Goal: Find specific fact: Locate a discrete piece of known information

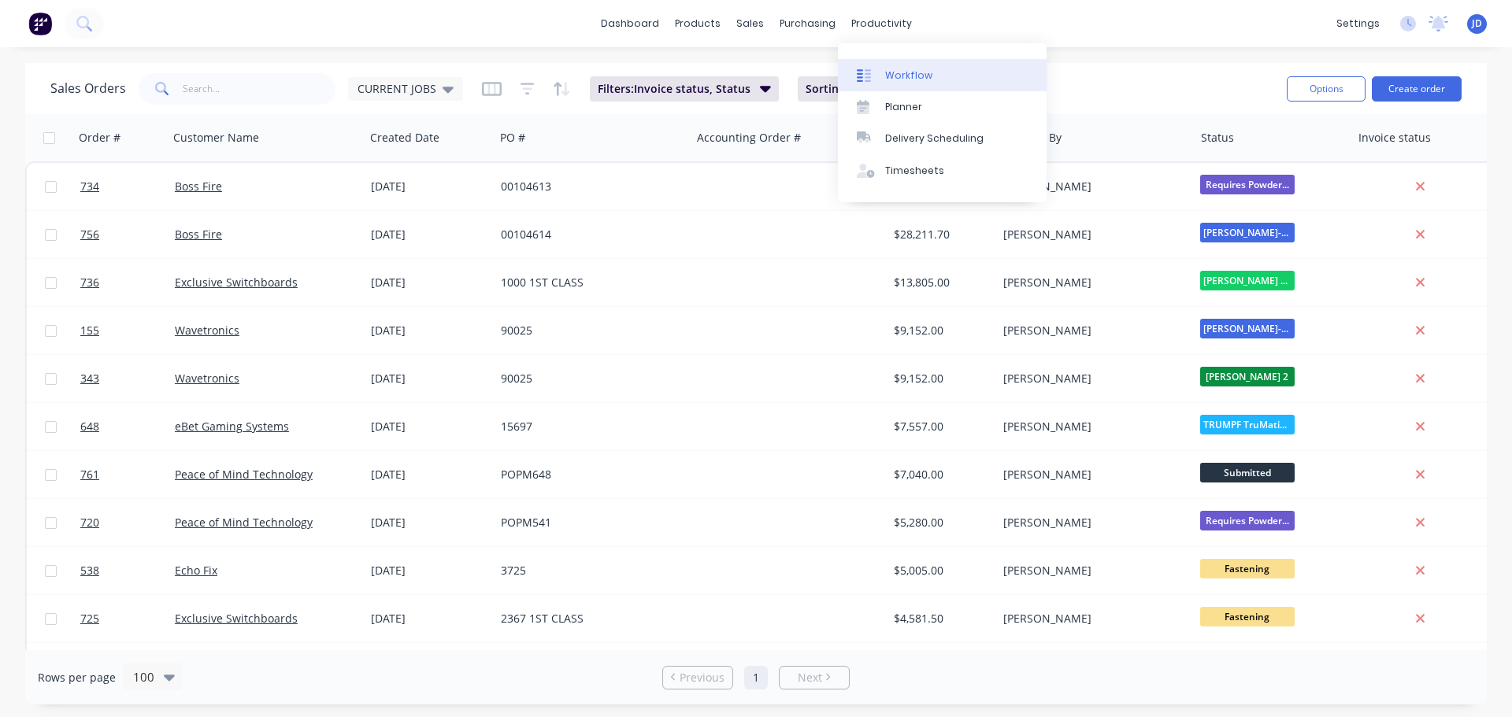
click at [853, 77] on link "Workflow" at bounding box center [942, 74] width 209 height 31
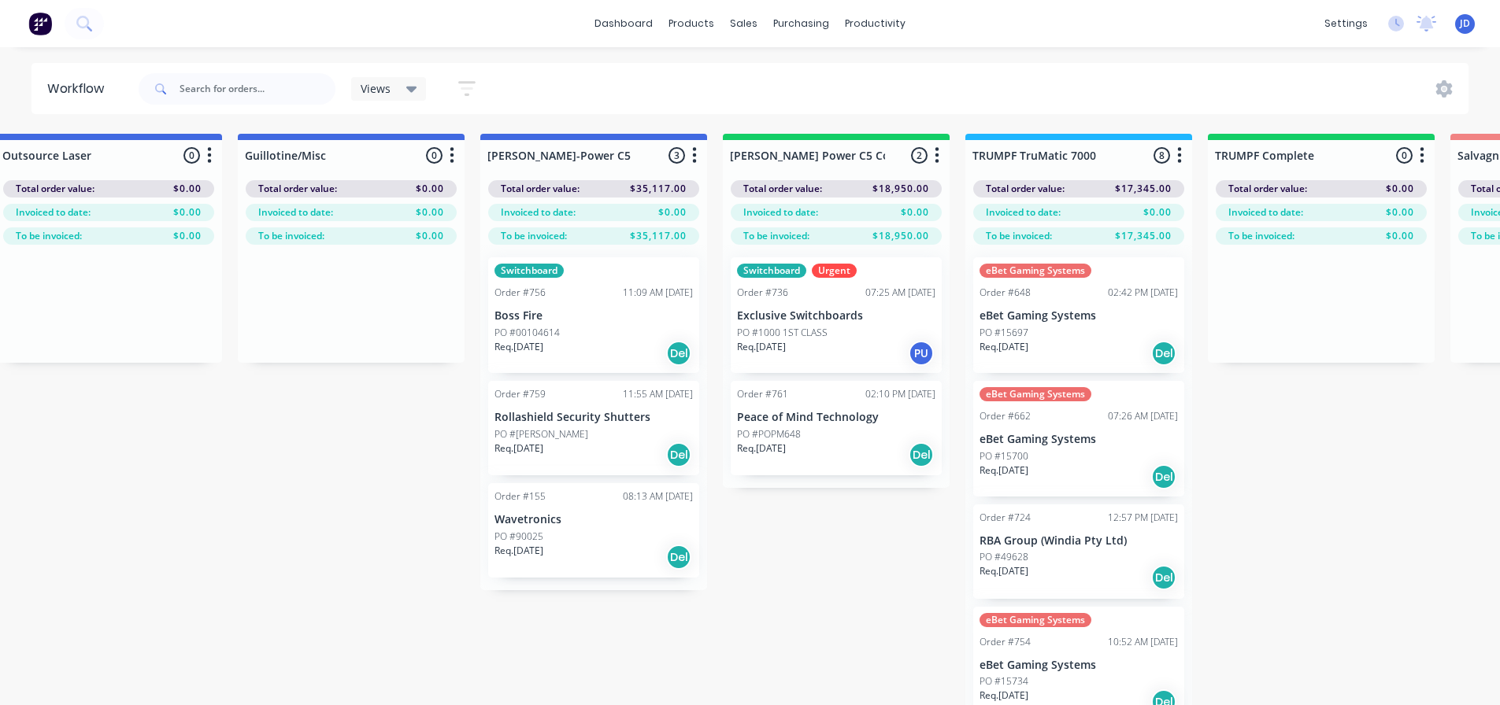
scroll to position [0, 1525]
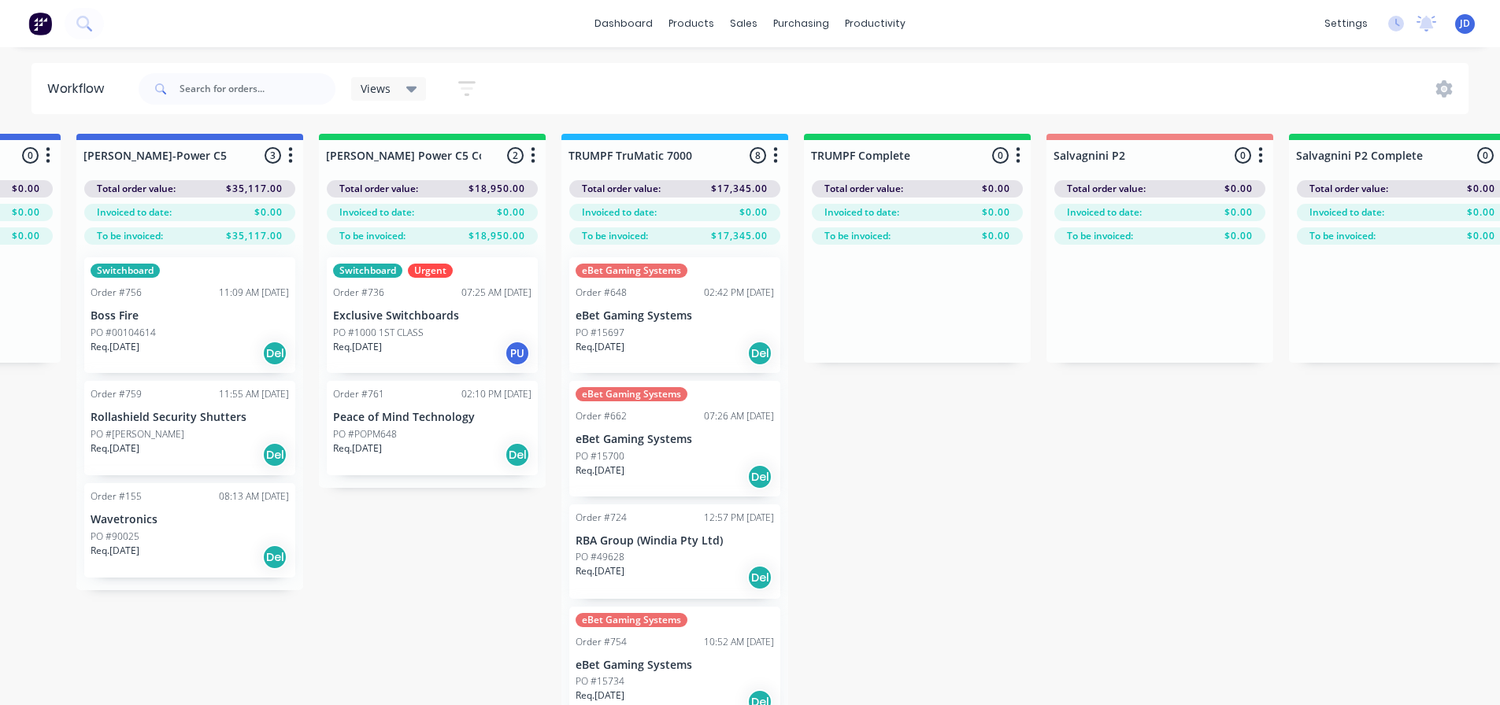
drag, startPoint x: 269, startPoint y: 540, endPoint x: 347, endPoint y: 522, distance: 80.0
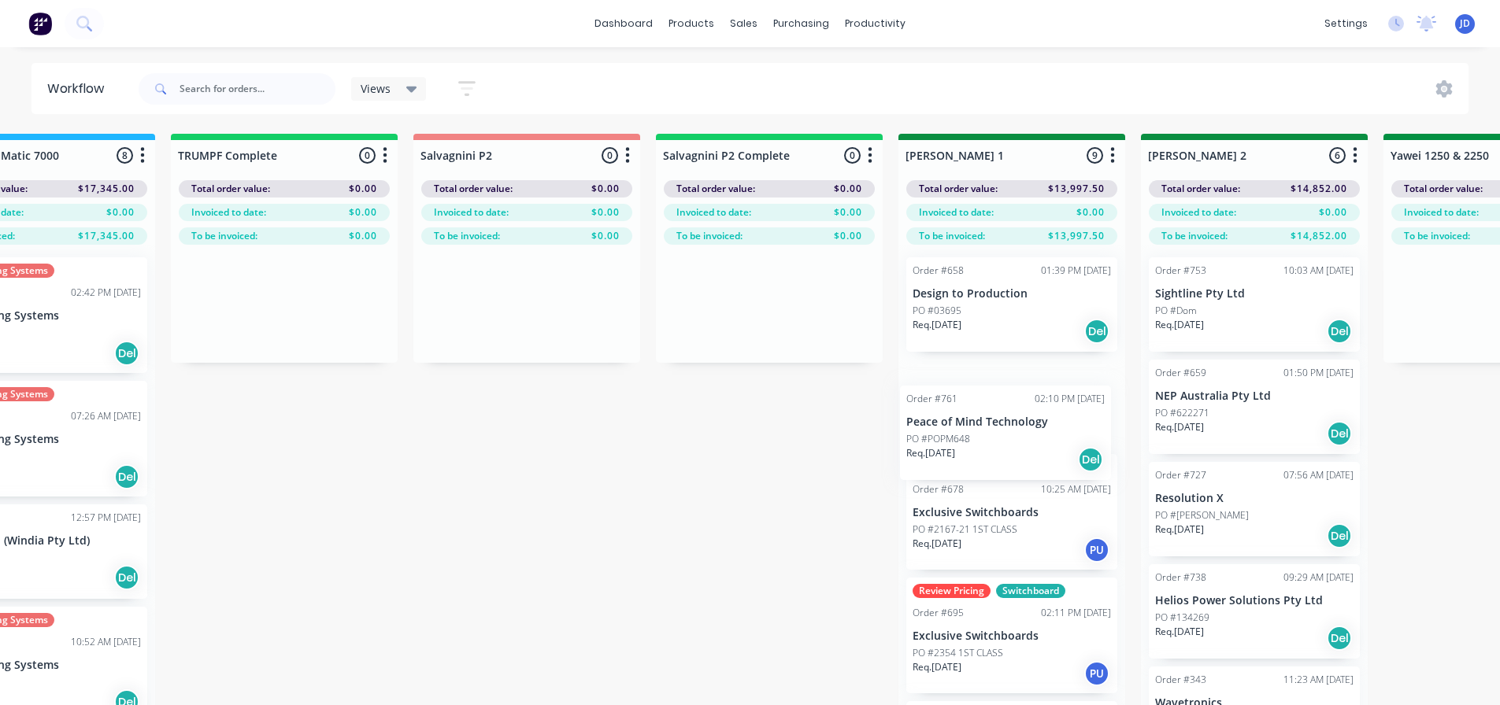
drag, startPoint x: 363, startPoint y: 441, endPoint x: 1219, endPoint y: 365, distance: 860.0
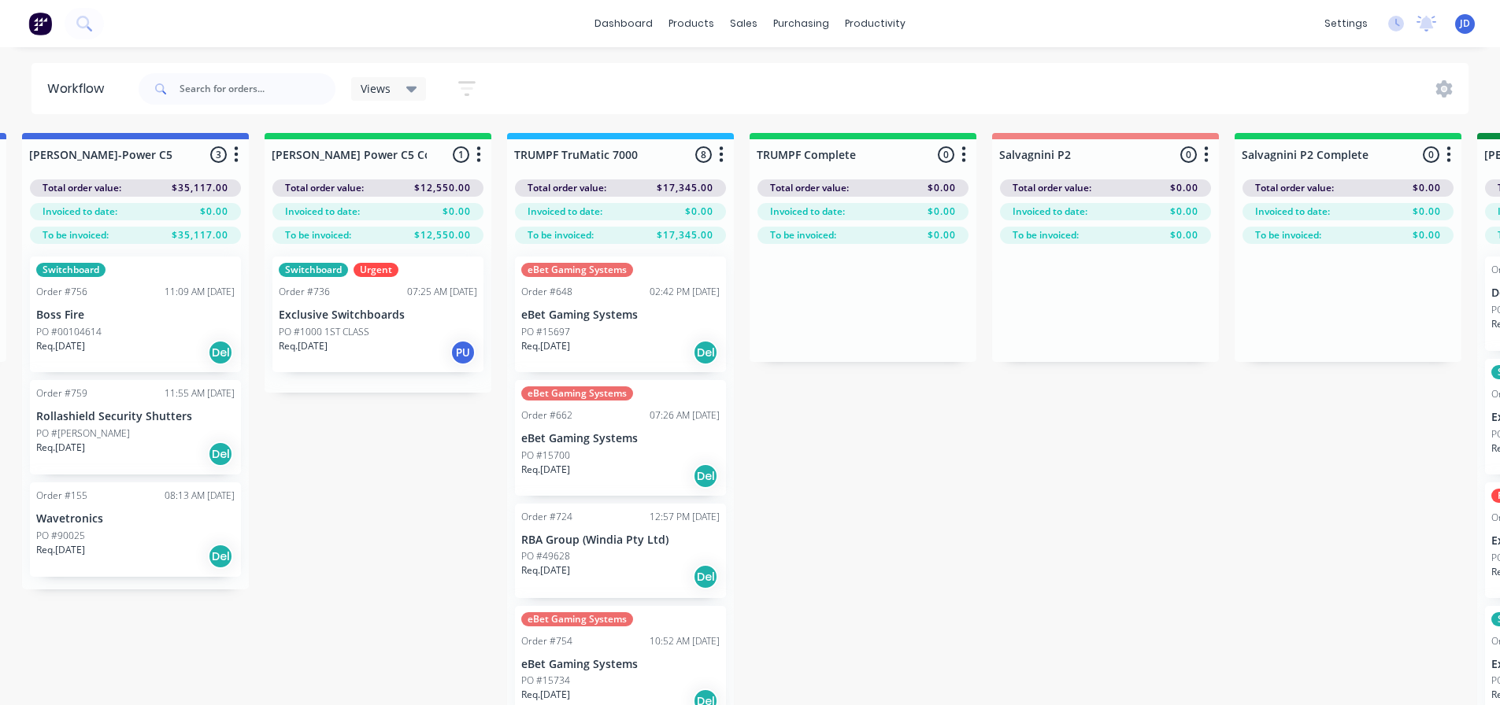
drag, startPoint x: 722, startPoint y: 476, endPoint x: 548, endPoint y: 452, distance: 175.6
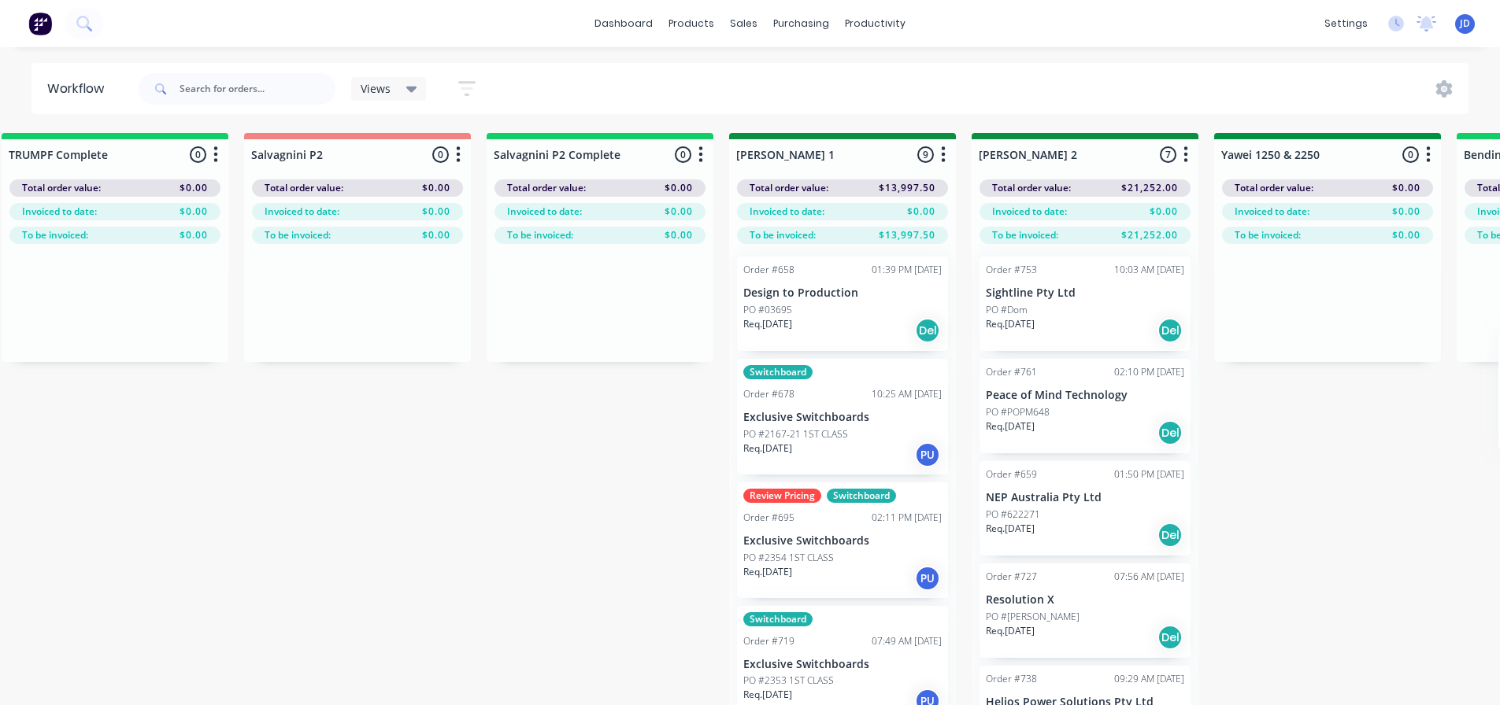
scroll to position [1, 2285]
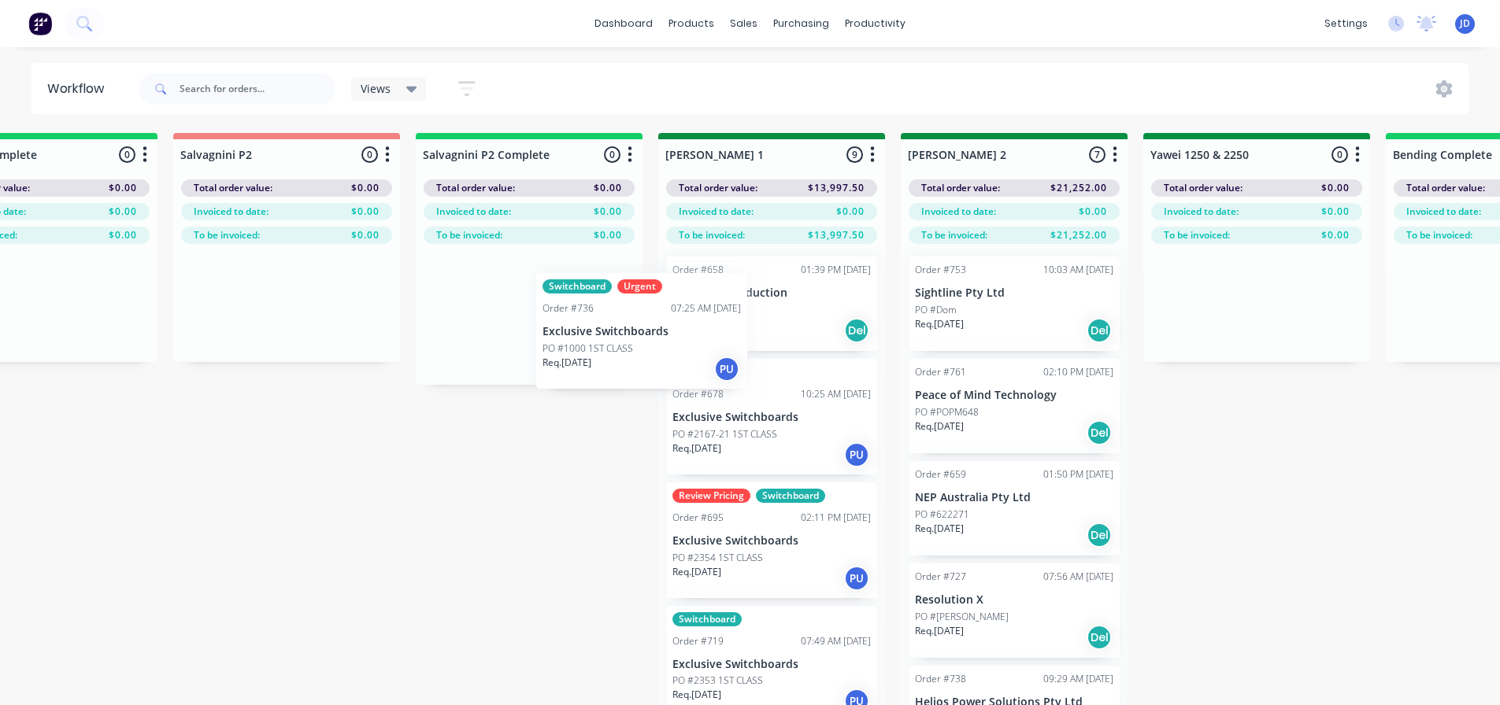
drag, startPoint x: 576, startPoint y: 329, endPoint x: 603, endPoint y: 311, distance: 32.3
click at [620, 316] on div "On Hold 1 Status colour #FF4949 hex #FF4949 Save Cancel Notifications Email SMS…" at bounding box center [1299, 446] width 7192 height 627
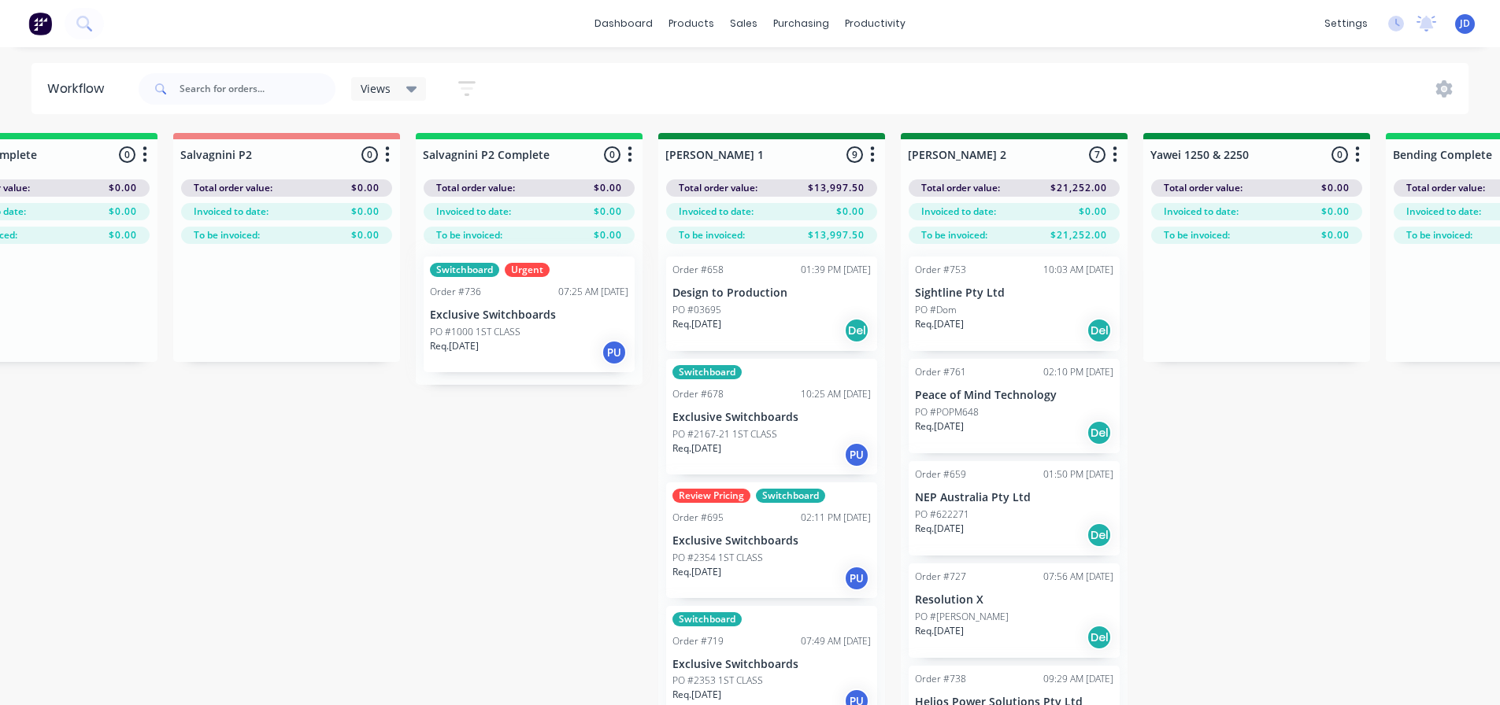
click at [601, 310] on div at bounding box center [529, 314] width 227 height 141
click at [567, 327] on div "PO #1000 1ST CLASS" at bounding box center [529, 332] width 198 height 14
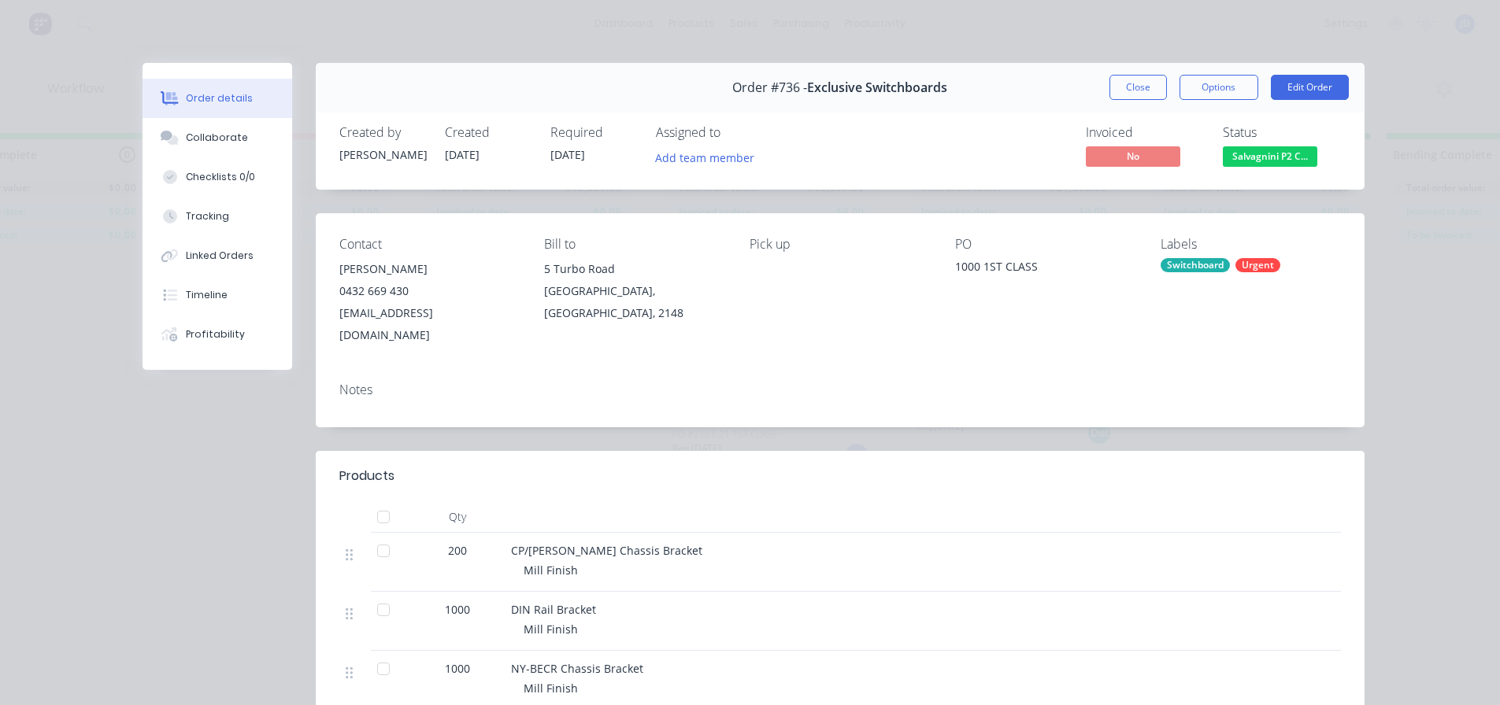
click at [1147, 99] on button "Close" at bounding box center [1137, 87] width 57 height 25
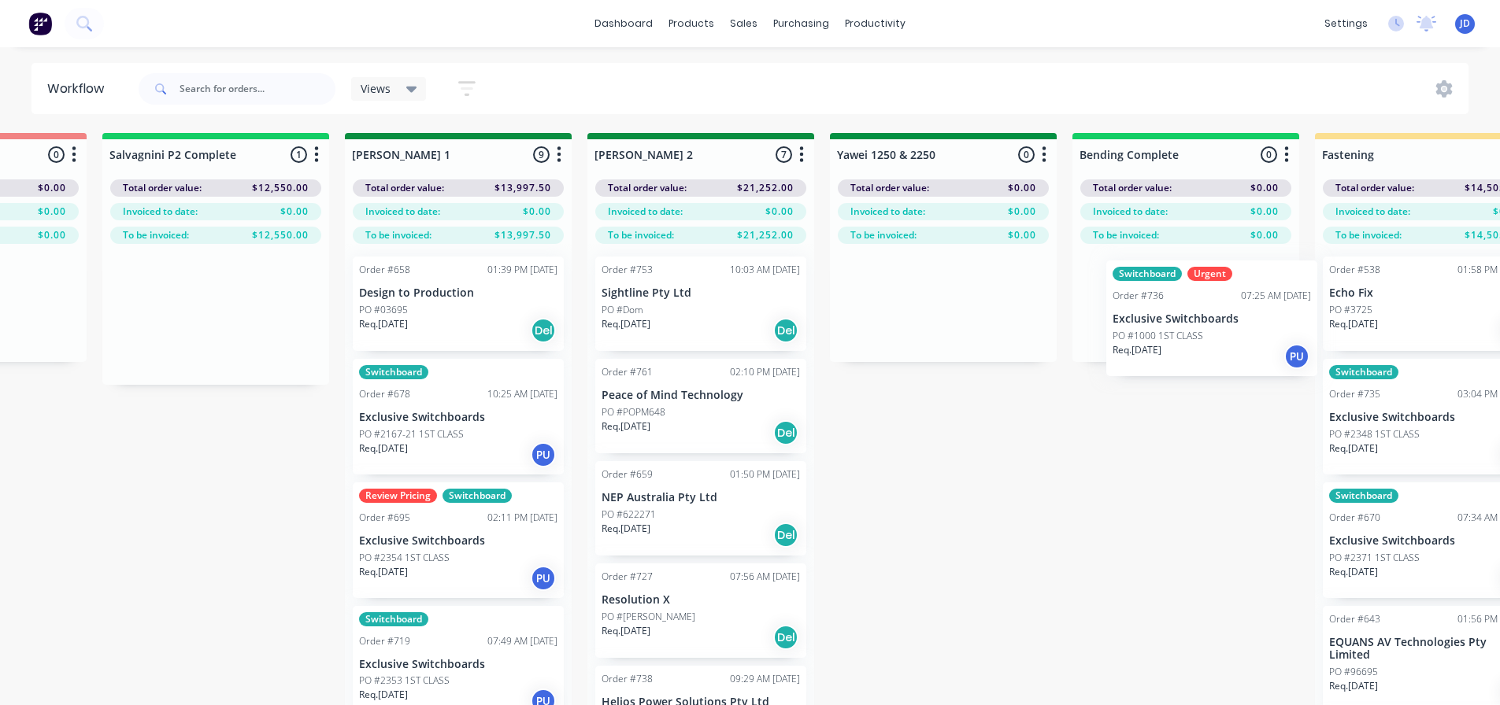
scroll to position [1, 2694]
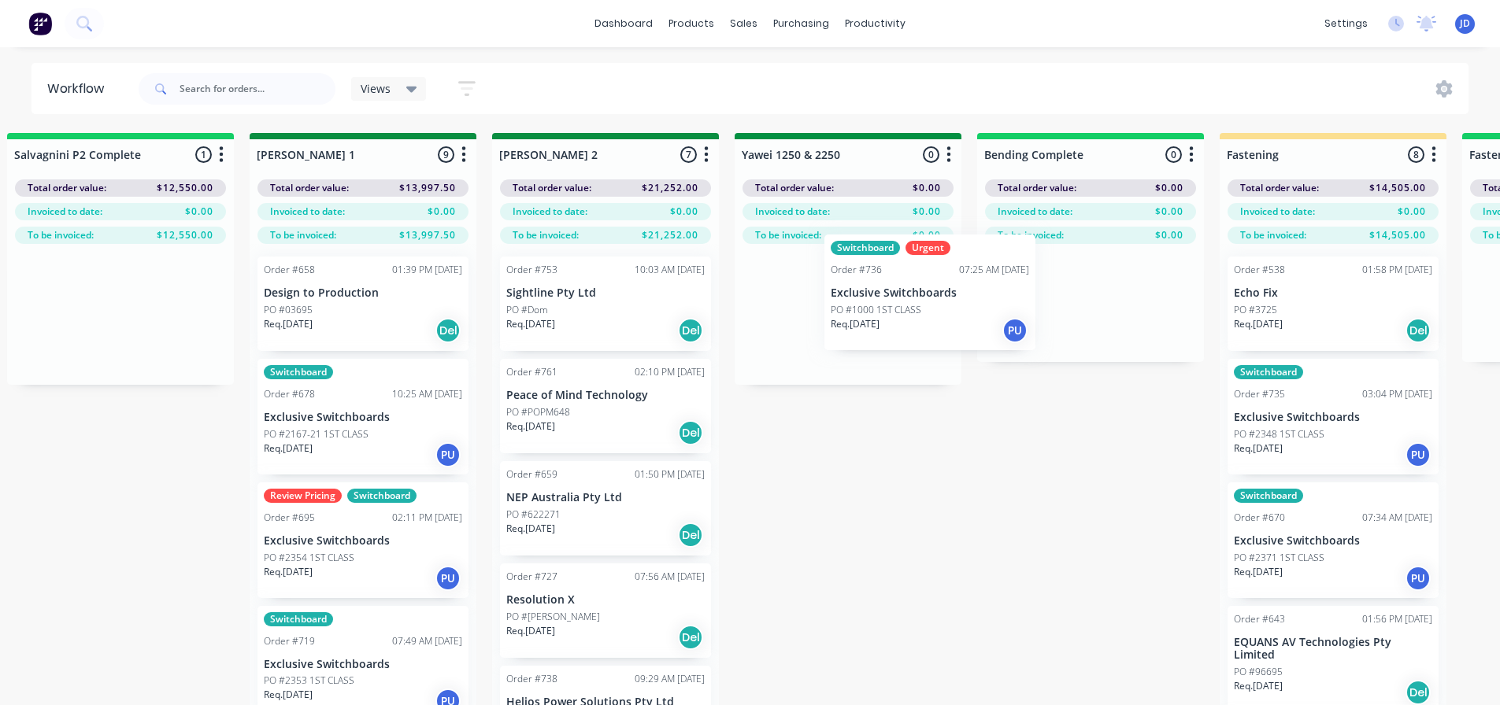
drag, startPoint x: 894, startPoint y: 356, endPoint x: 912, endPoint y: 288, distance: 70.3
click at [913, 287] on div "On Hold 1 Status colour #FF4949 hex #FF4949 Save Cancel Notifications Email SMS…" at bounding box center [890, 446] width 7192 height 627
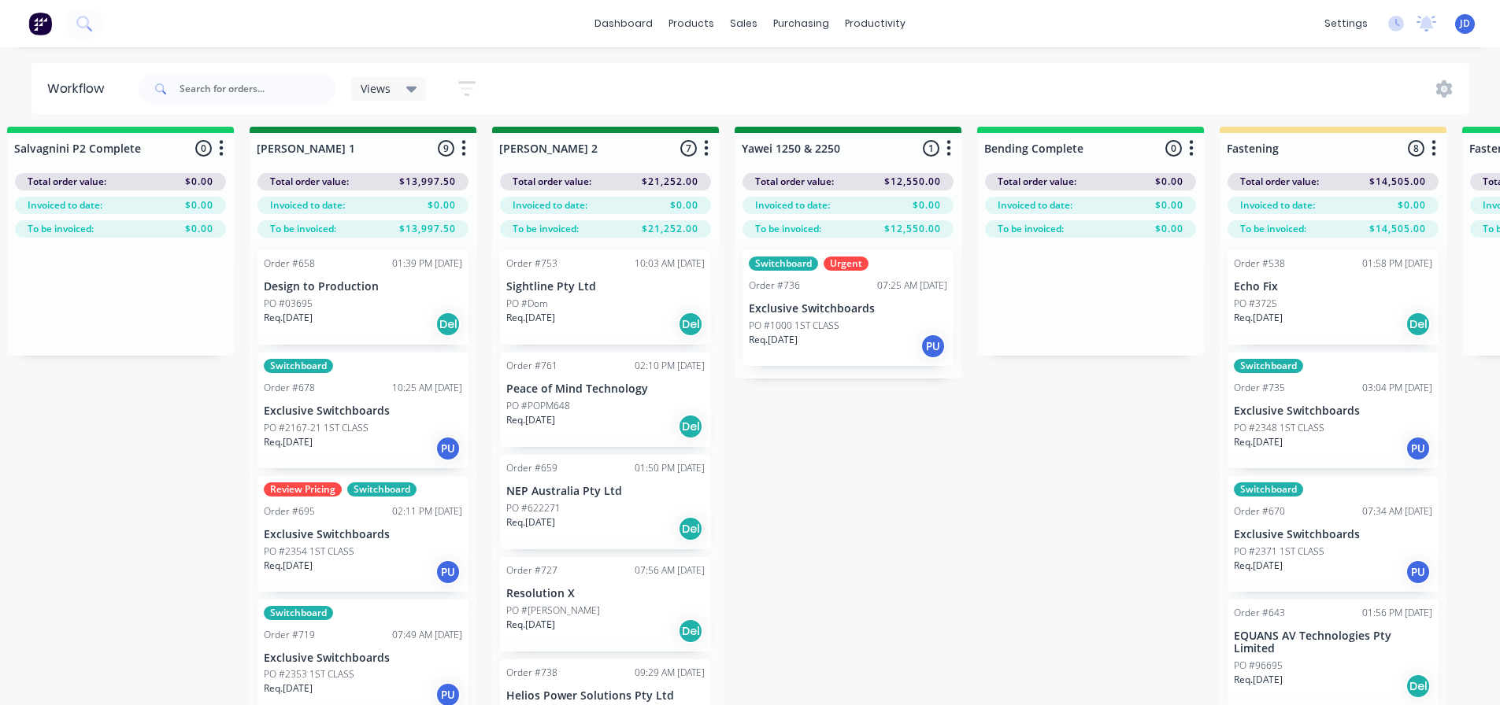
scroll to position [68, 2694]
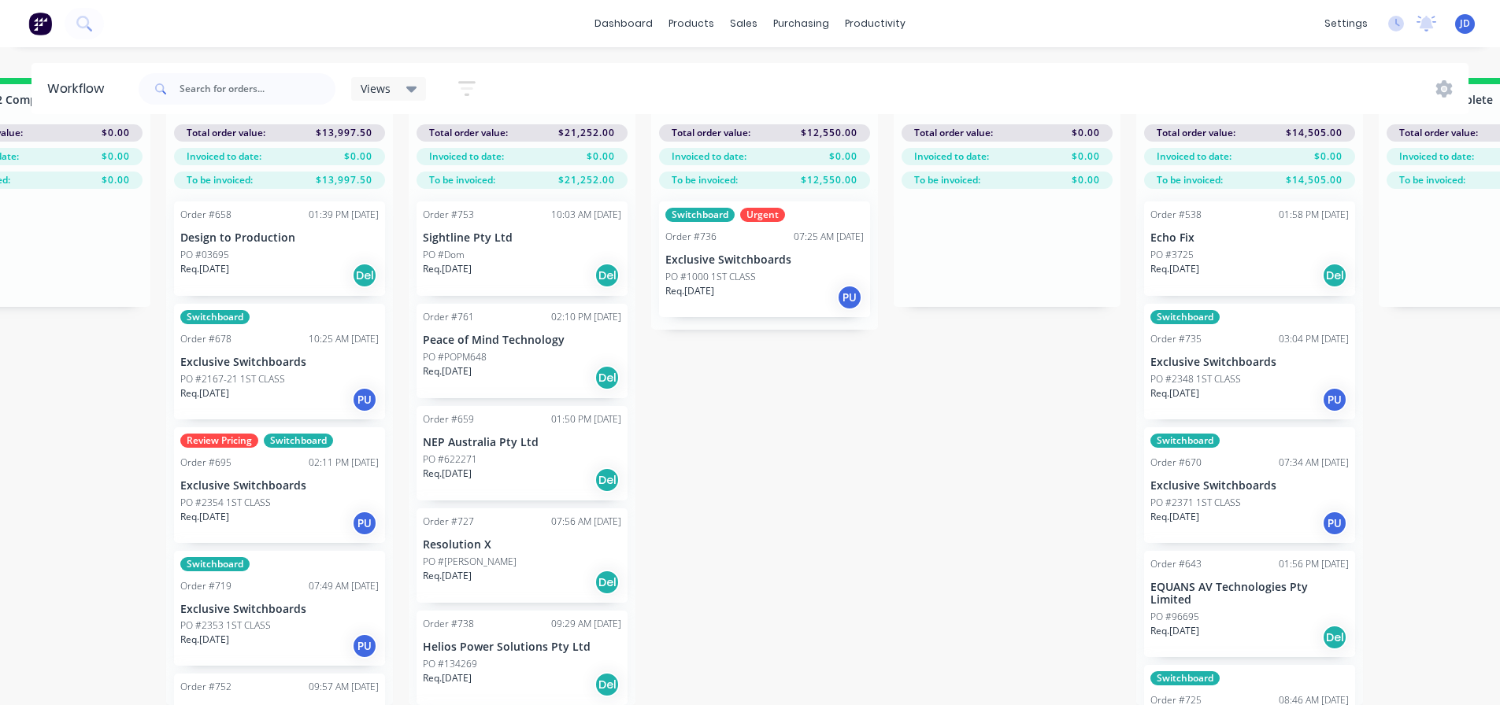
drag, startPoint x: 842, startPoint y: 523, endPoint x: 962, endPoint y: 515, distance: 119.9
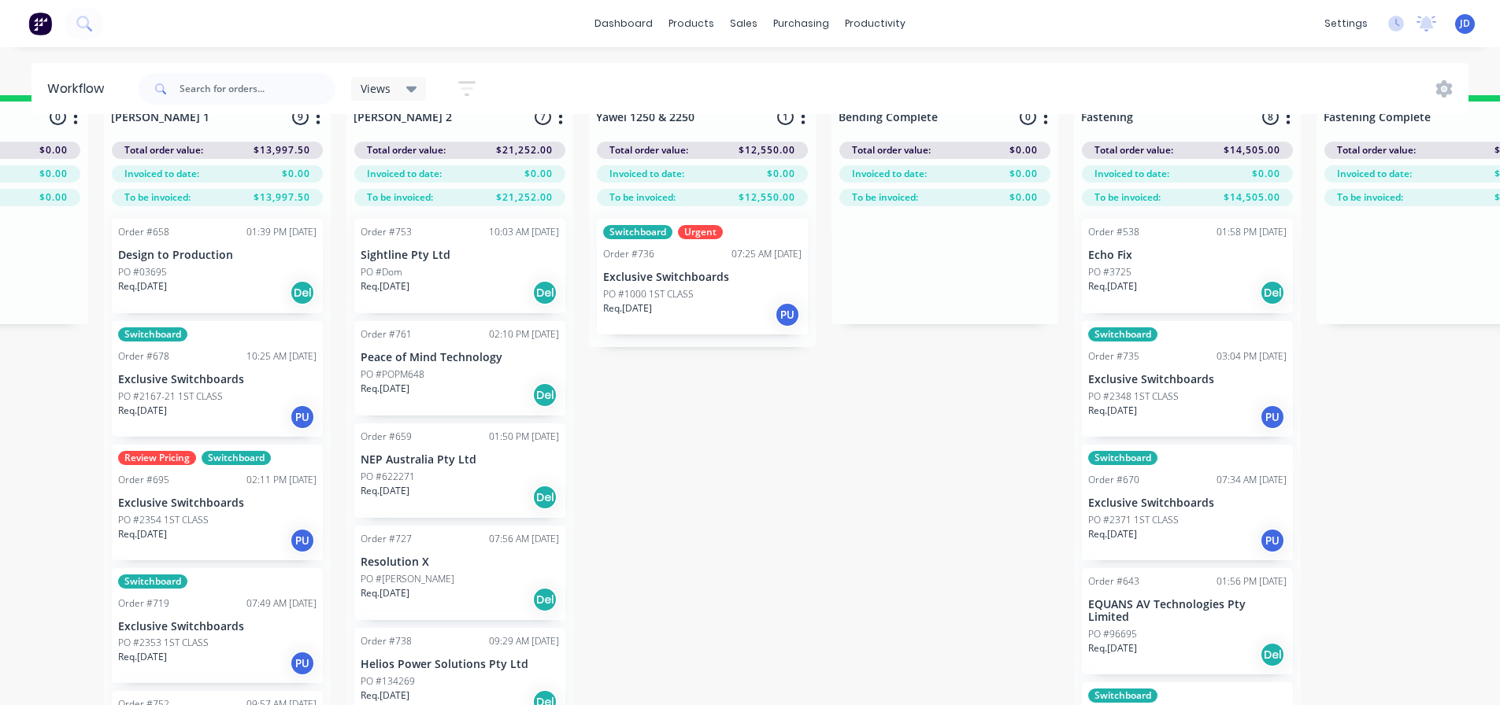
scroll to position [0, 2840]
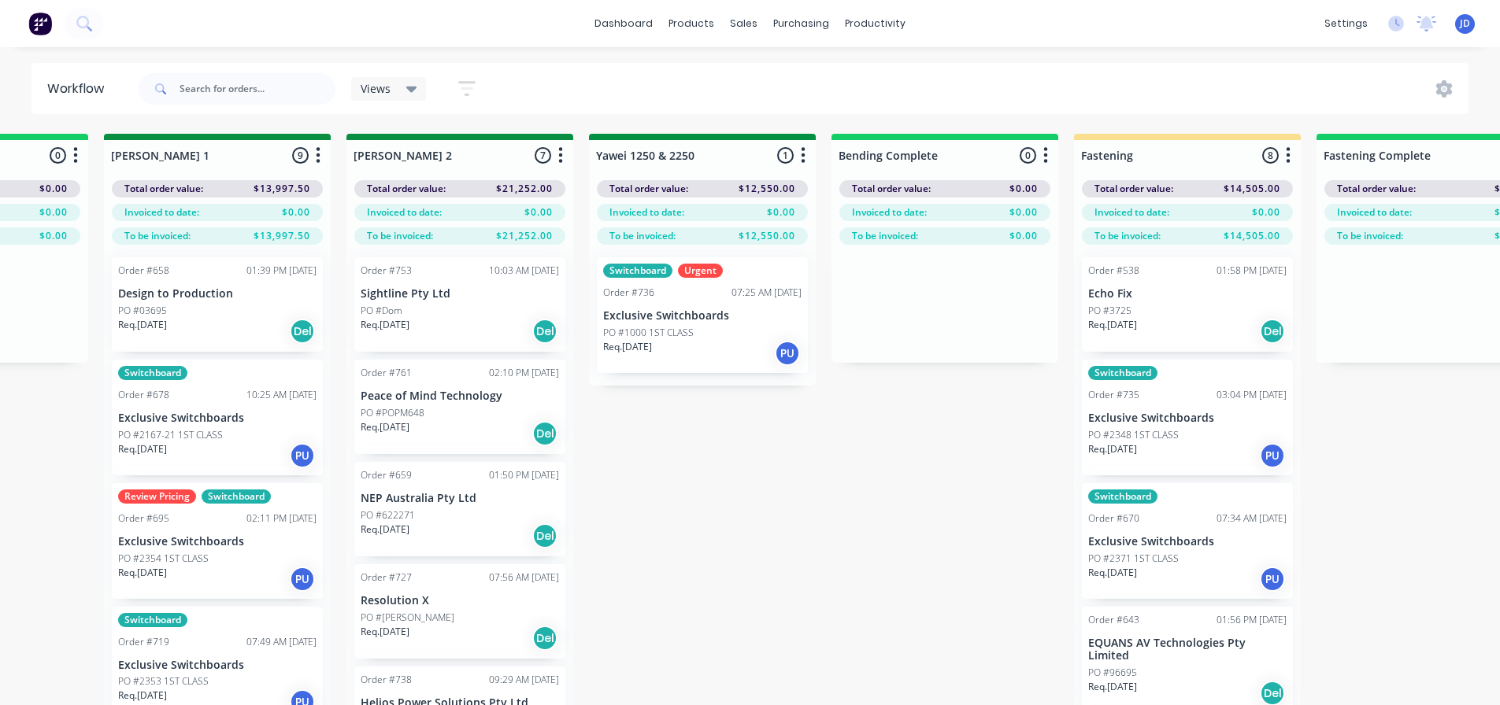
drag, startPoint x: 736, startPoint y: 478, endPoint x: 738, endPoint y: 327, distance: 151.2
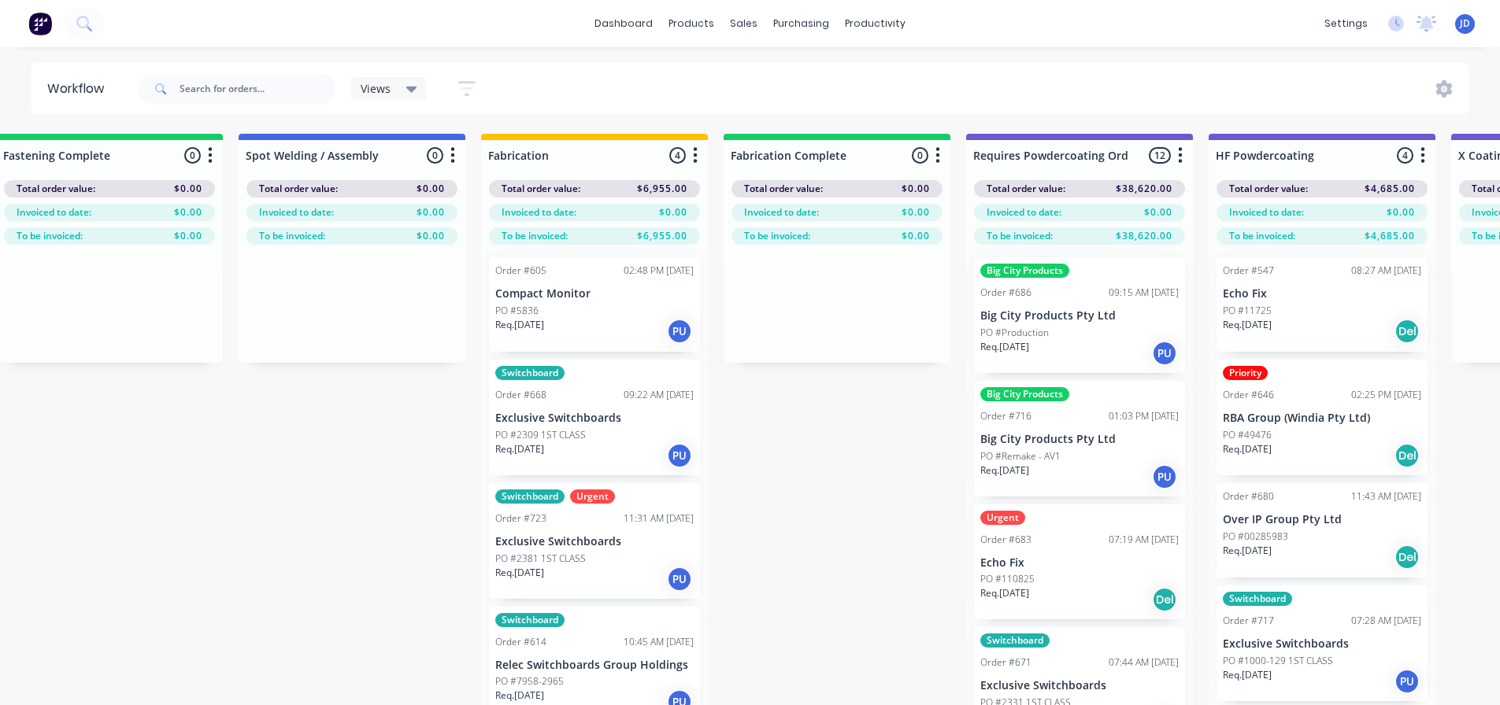
drag, startPoint x: 819, startPoint y: 516, endPoint x: 915, endPoint y: 472, distance: 106.0
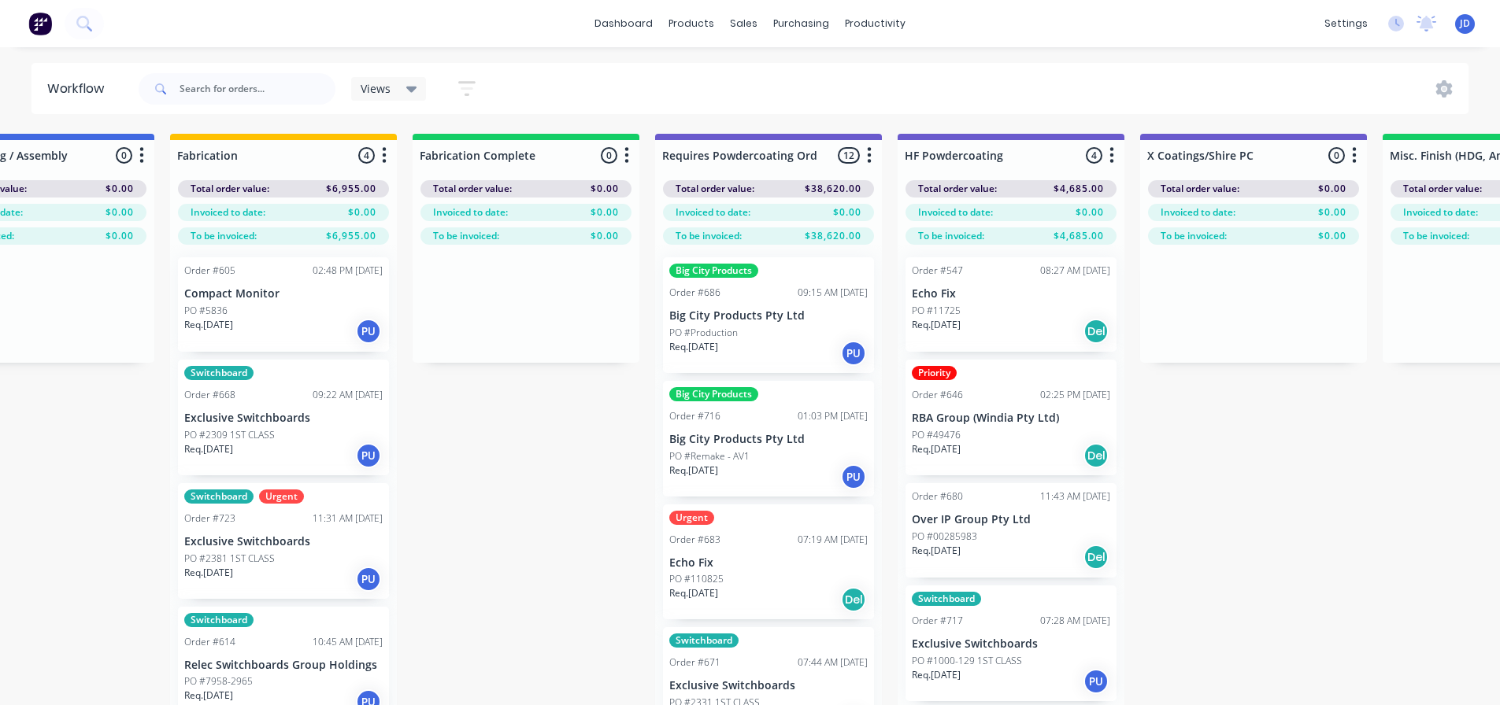
scroll to position [0, 4568]
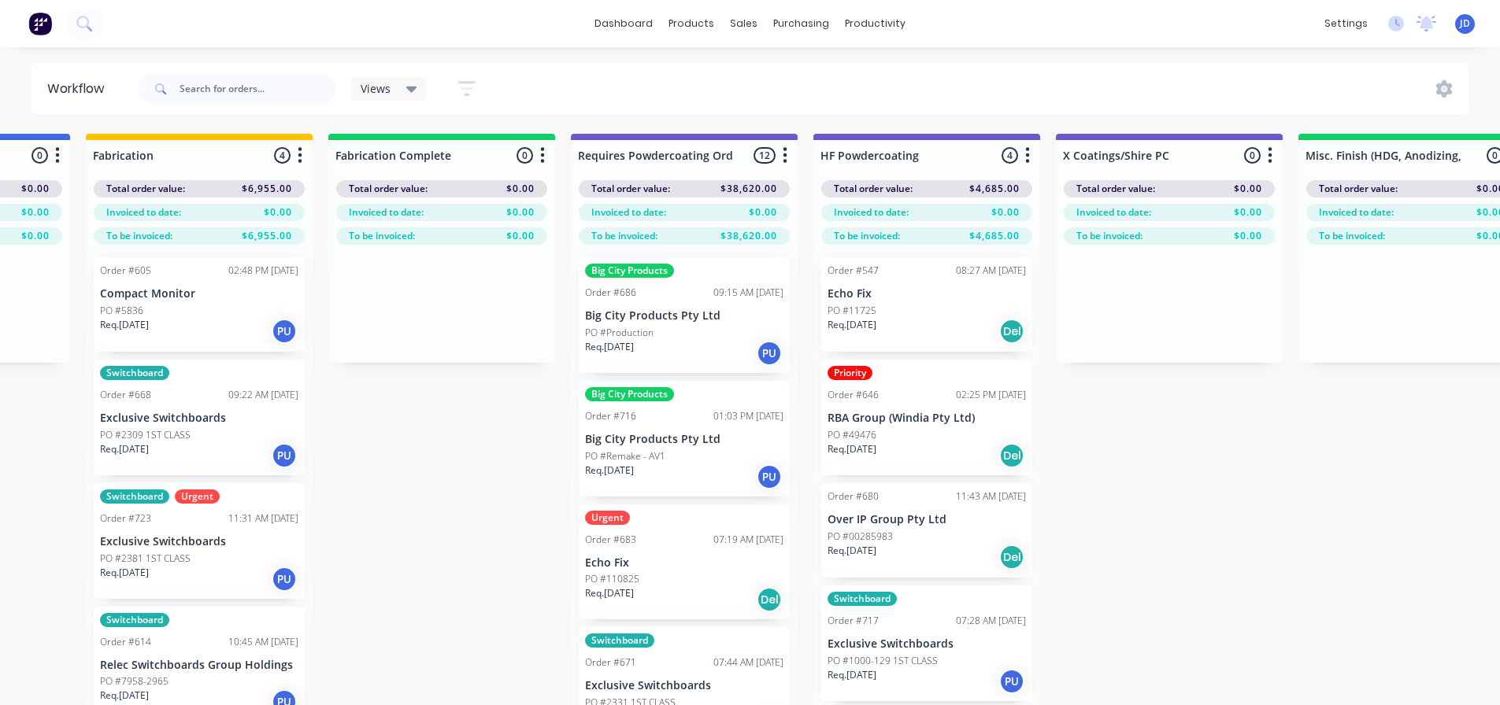
drag, startPoint x: 787, startPoint y: 466, endPoint x: 870, endPoint y: 459, distance: 83.0
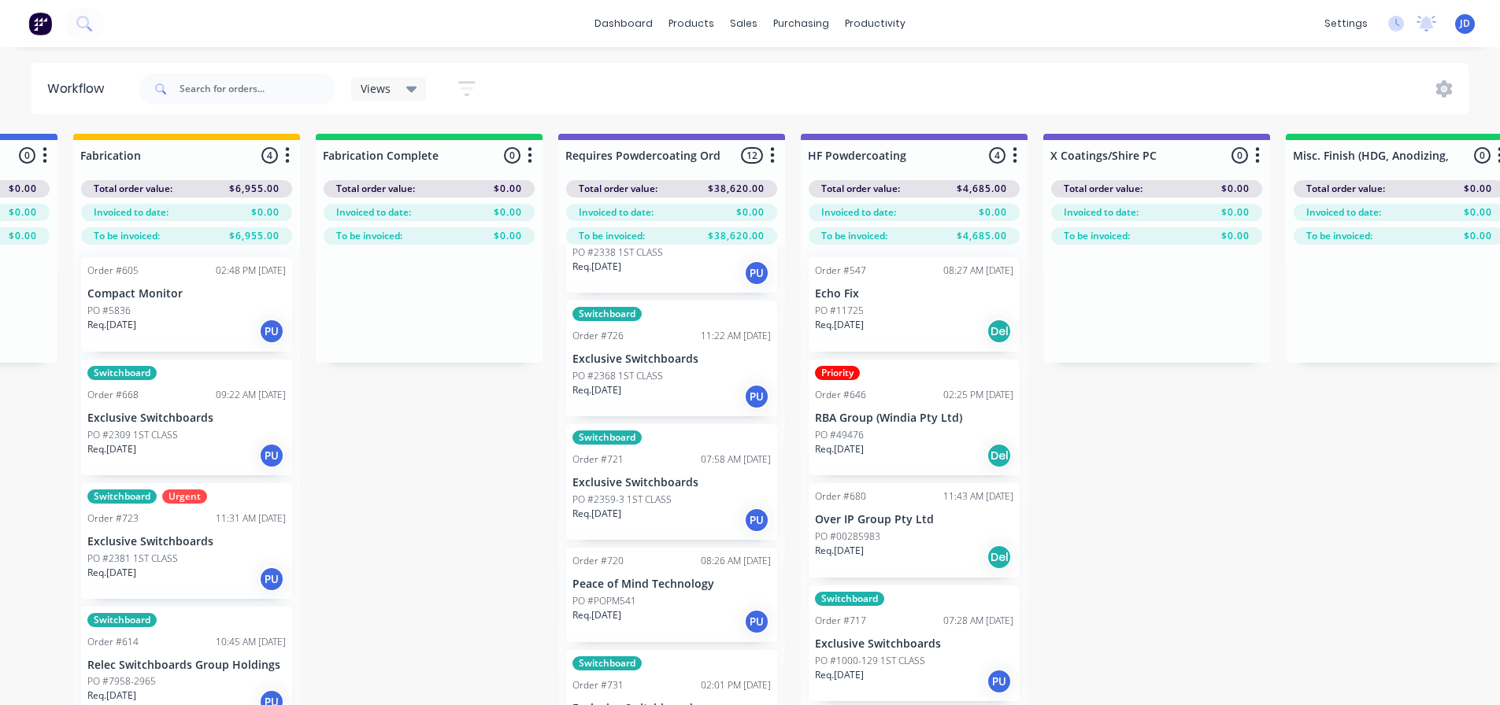
scroll to position [949, 0]
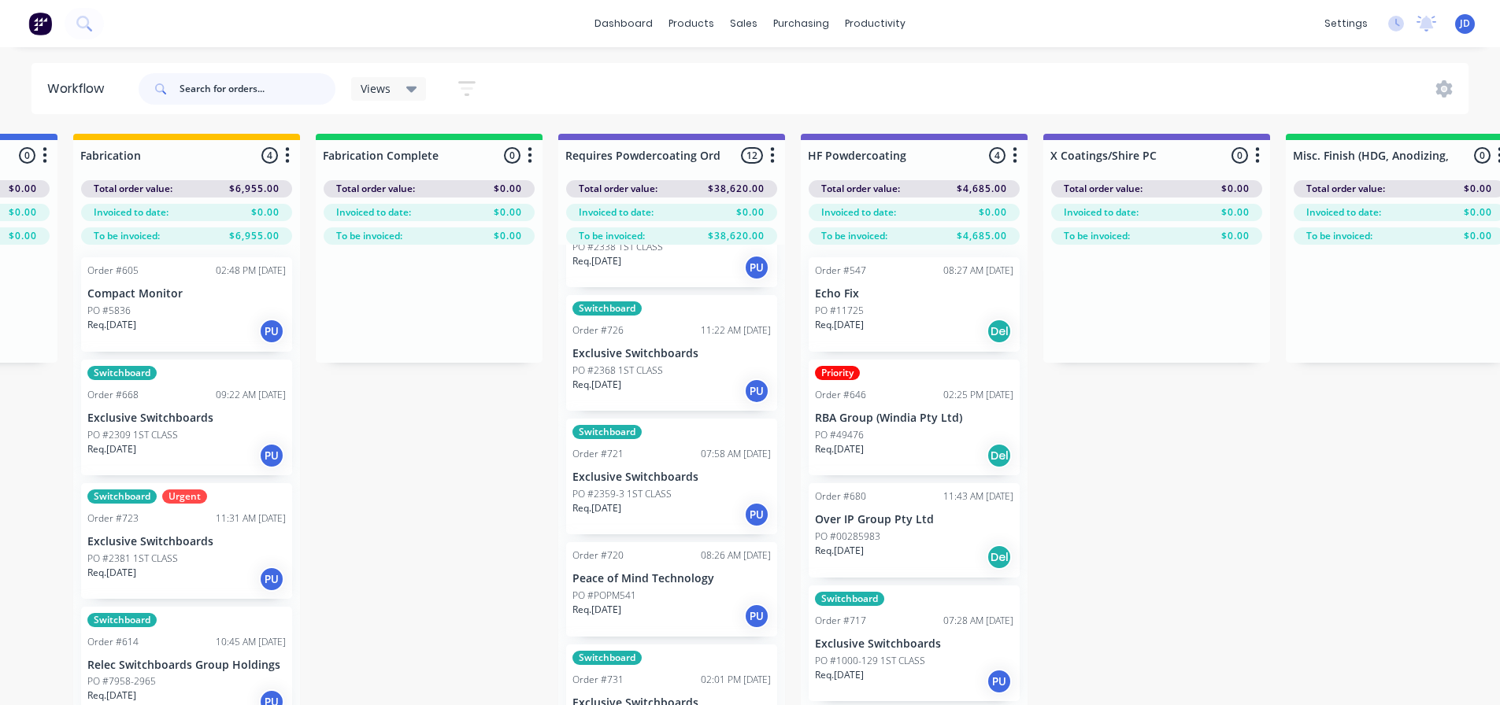
click at [276, 95] on input "text" at bounding box center [257, 88] width 156 height 31
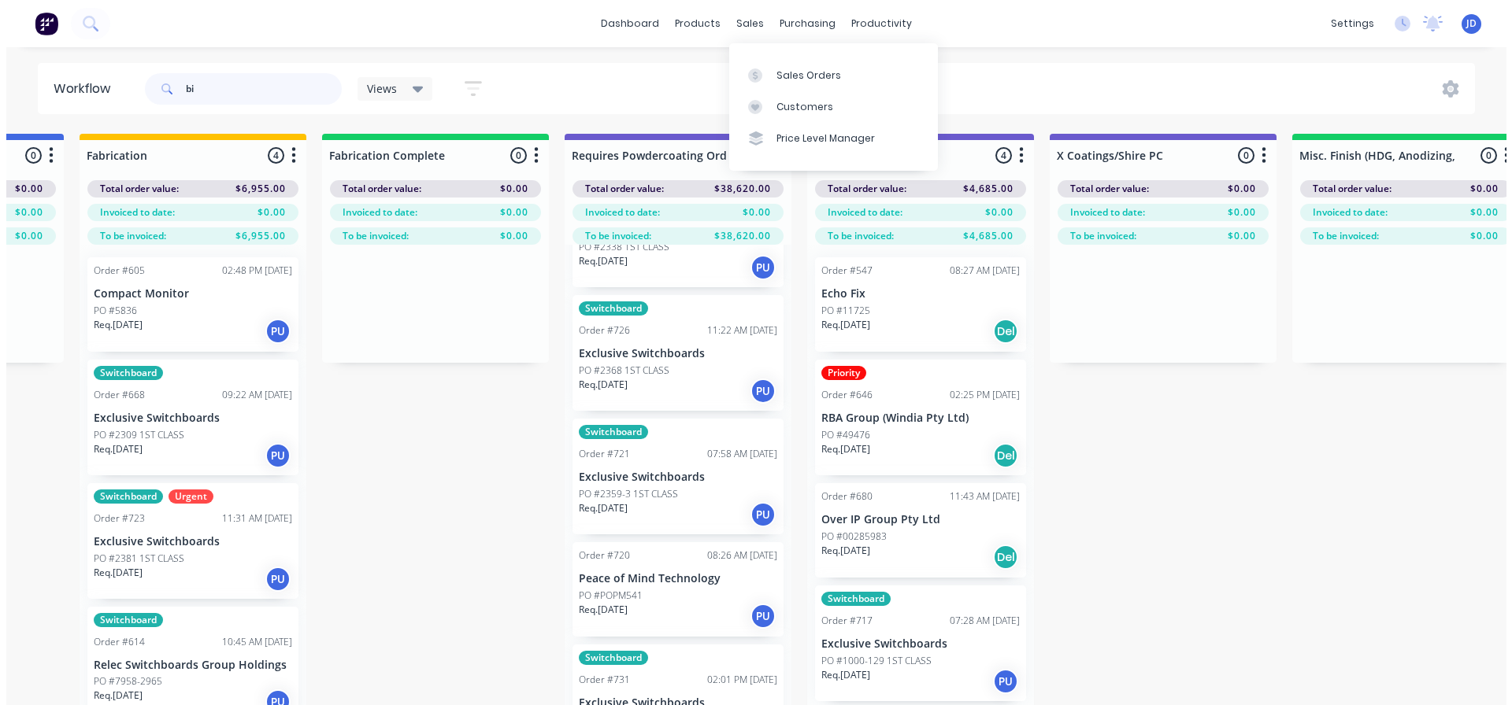
scroll to position [0, 0]
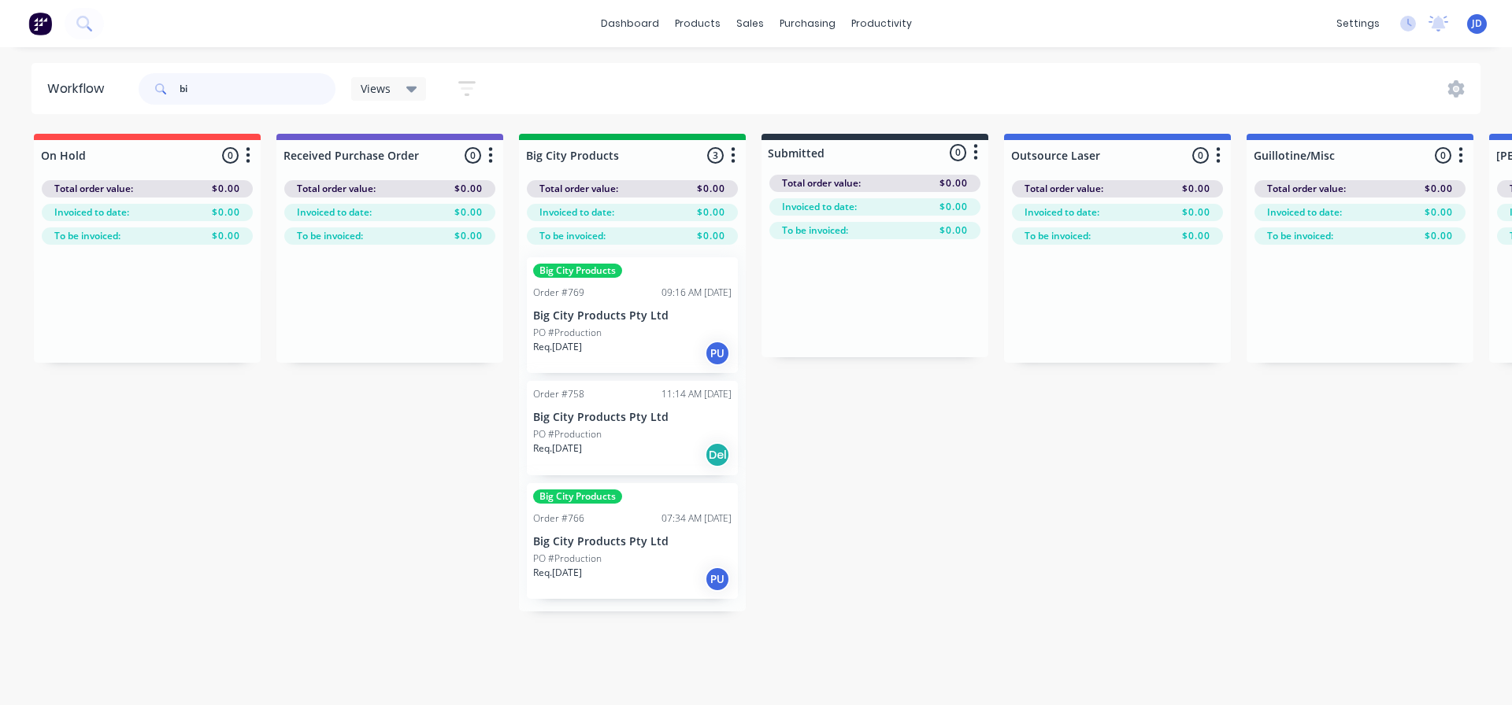
type input "bi"
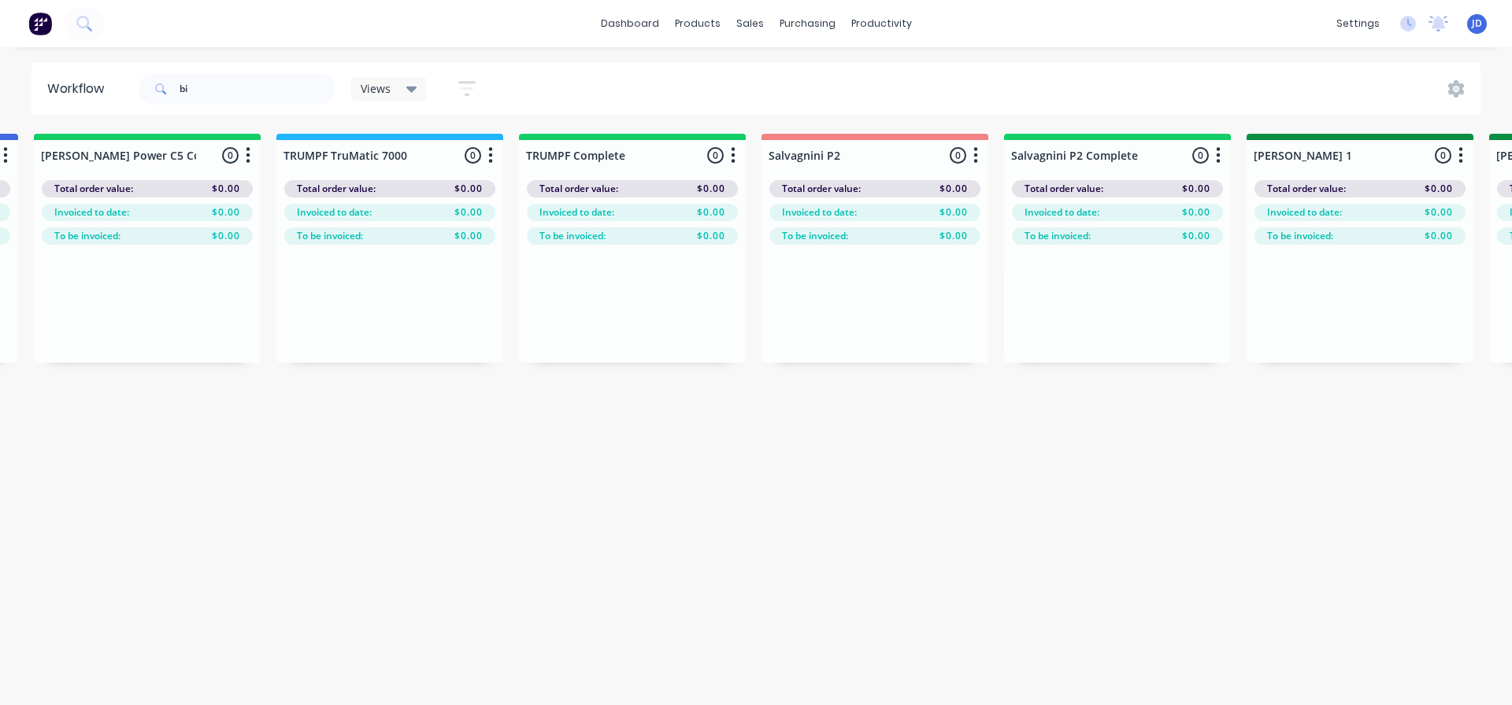
drag, startPoint x: 992, startPoint y: 518, endPoint x: 1152, endPoint y: 471, distance: 166.7
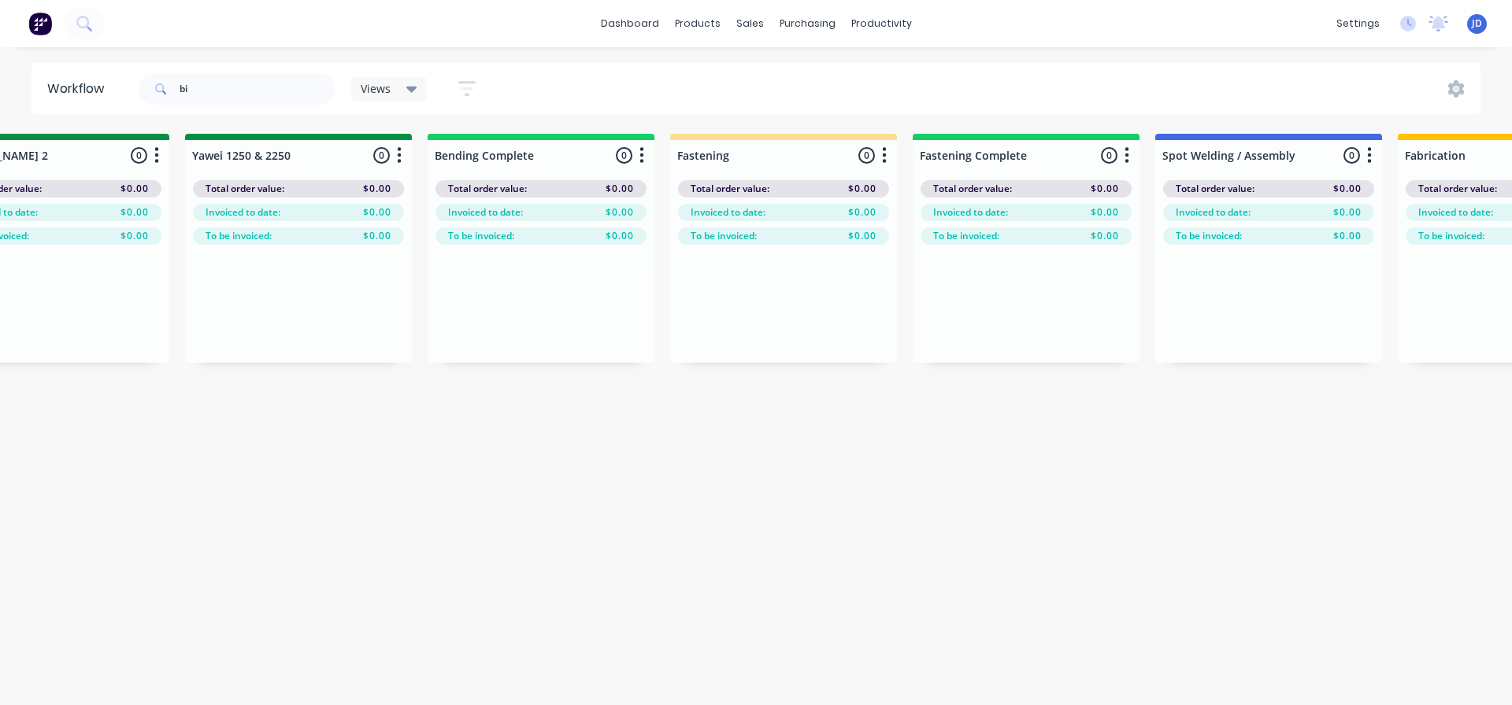
drag, startPoint x: 890, startPoint y: 516, endPoint x: 1071, endPoint y: 468, distance: 187.3
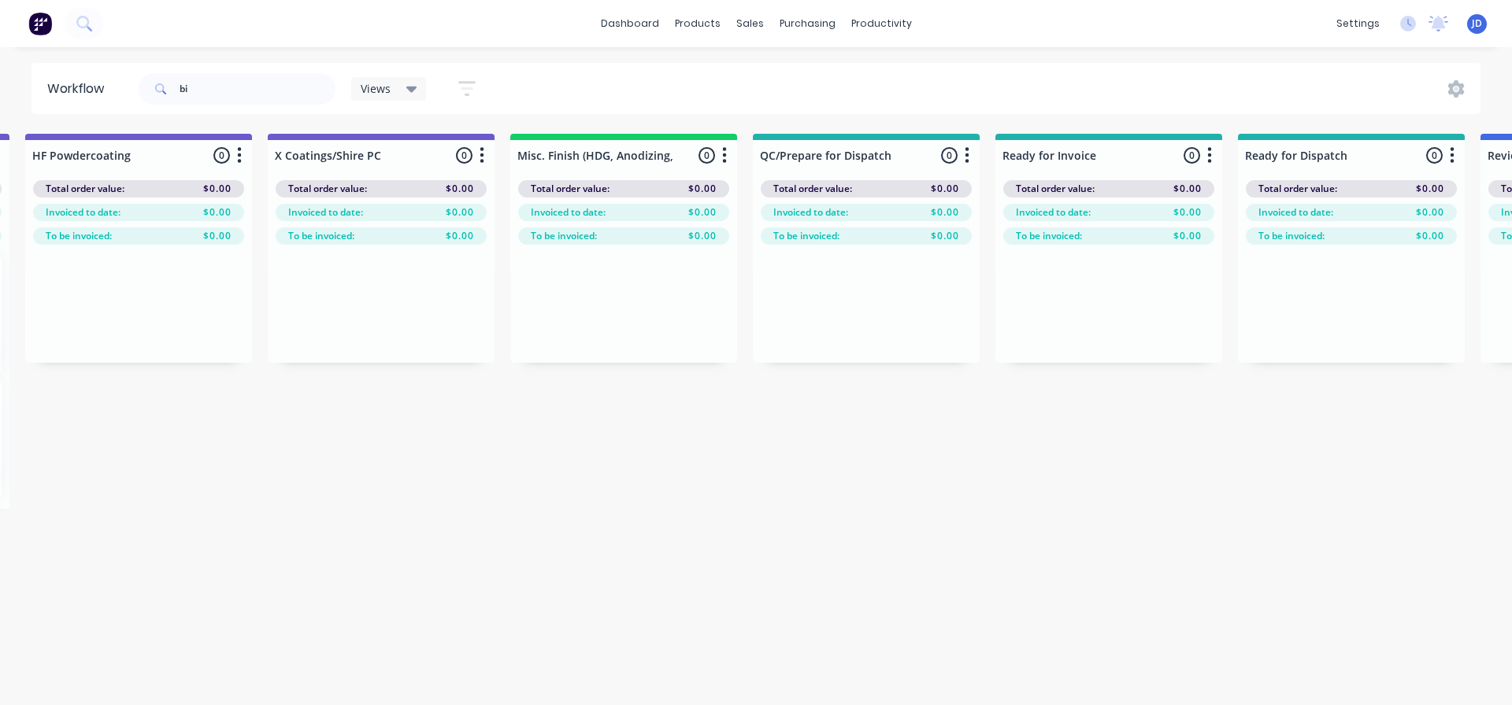
drag, startPoint x: 1137, startPoint y: 427, endPoint x: 1279, endPoint y: 423, distance: 141.8
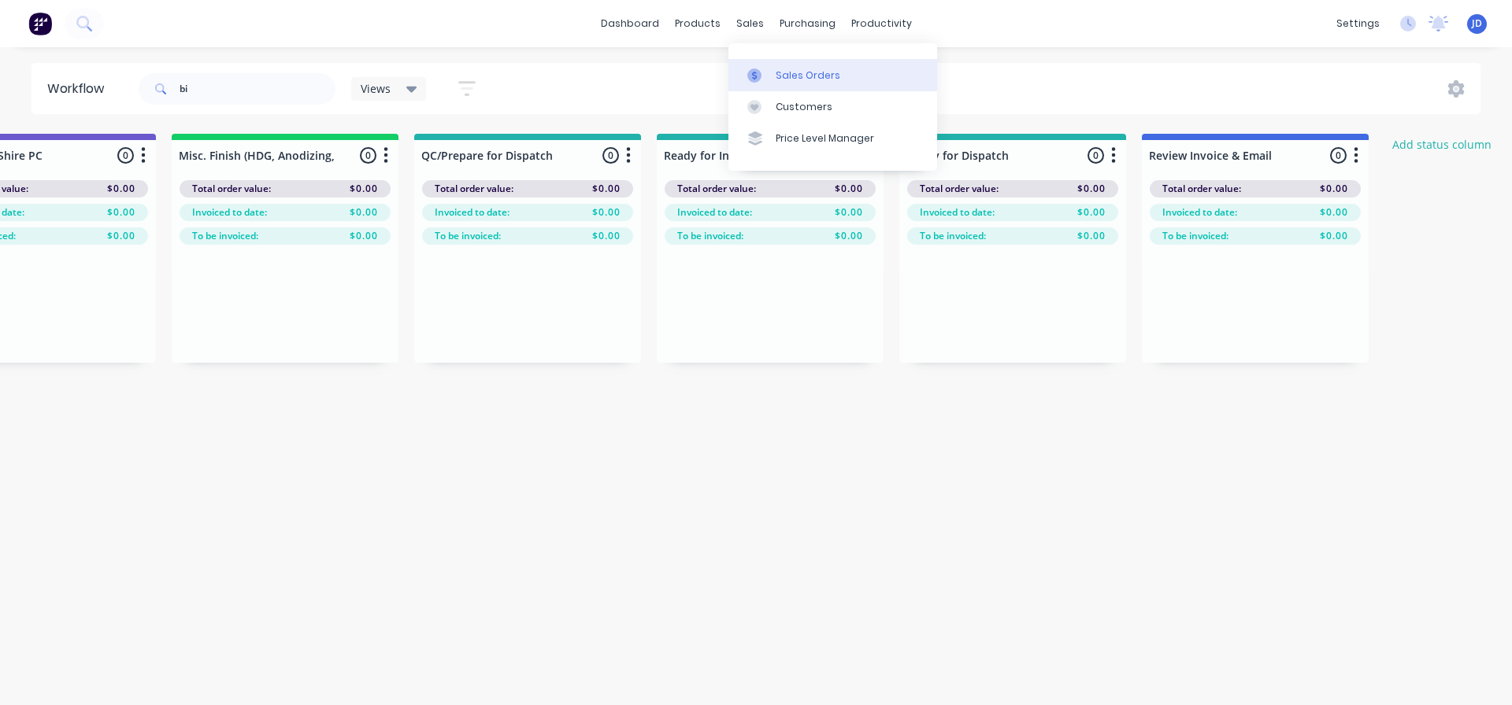
click at [761, 71] on div at bounding box center [759, 75] width 24 height 14
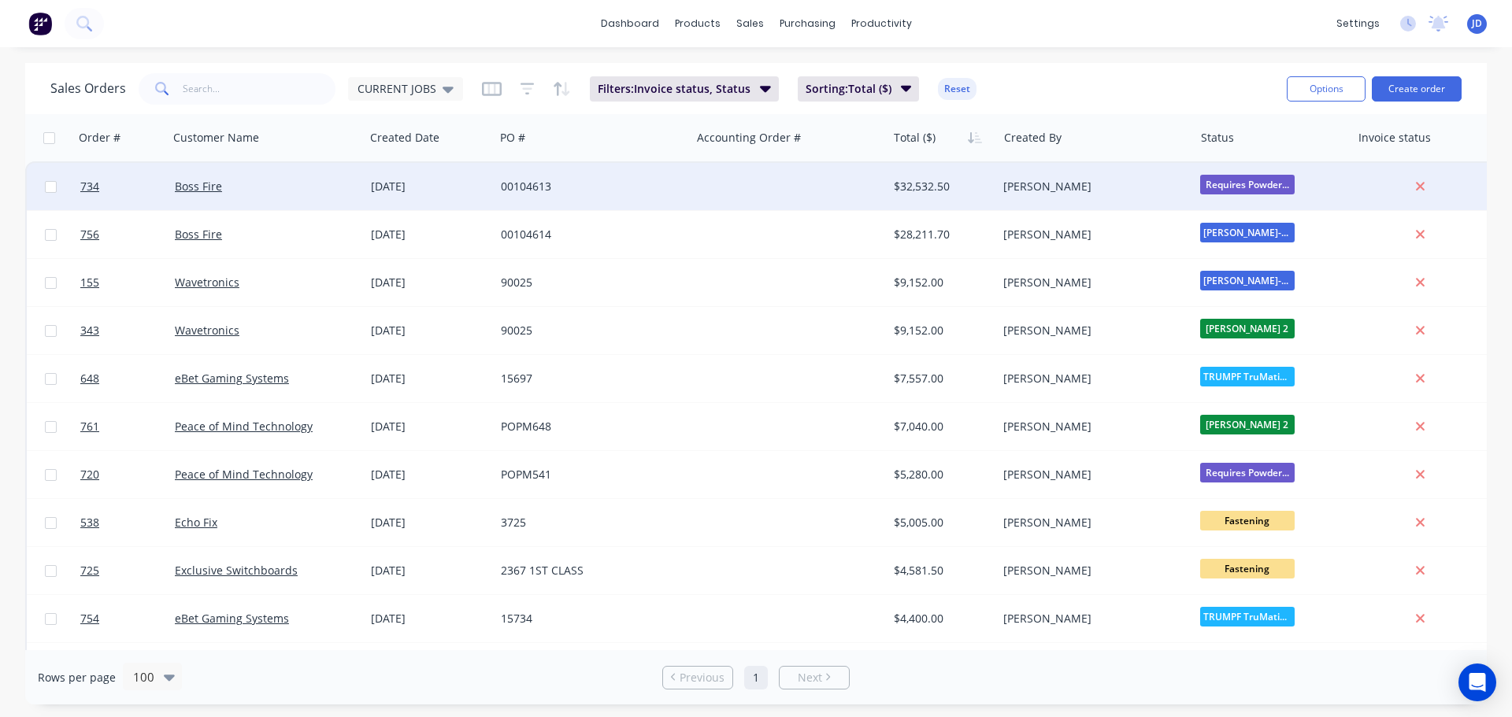
click at [687, 201] on div "00104613" at bounding box center [592, 186] width 196 height 47
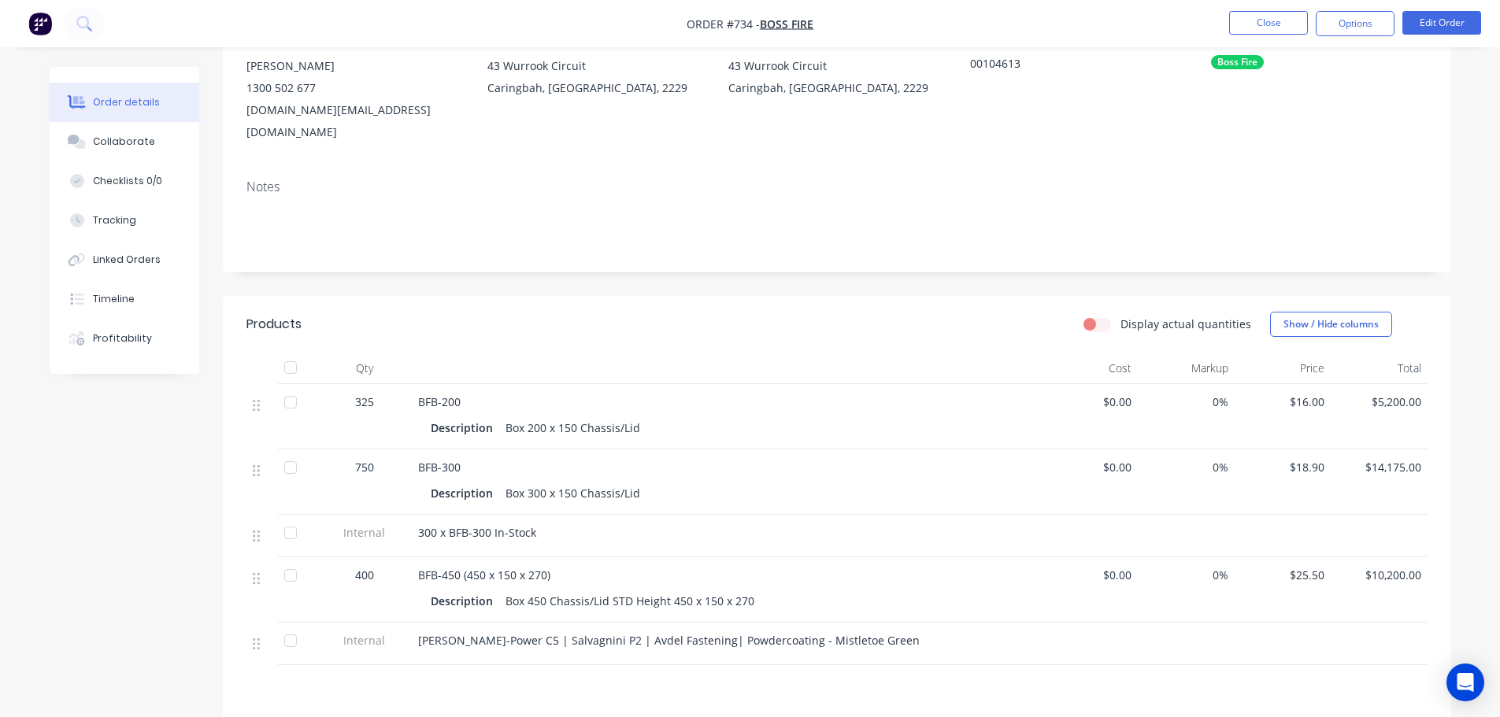
scroll to position [236, 0]
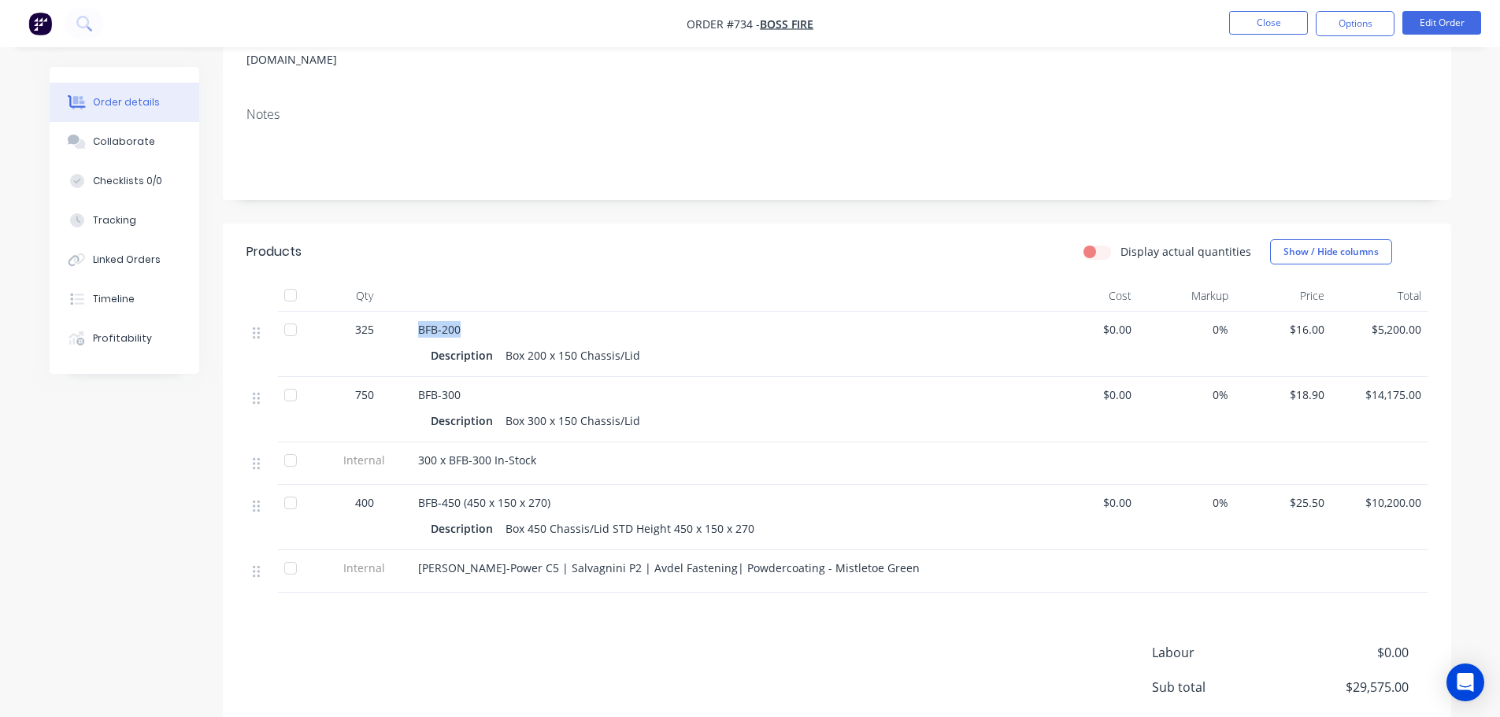
drag, startPoint x: 461, startPoint y: 307, endPoint x: 411, endPoint y: 307, distance: 50.4
click at [412, 312] on div "BFB-200 Description Box 200 x 150 Chassis/Lid" at bounding box center [727, 344] width 630 height 65
copy span "BFB-200"
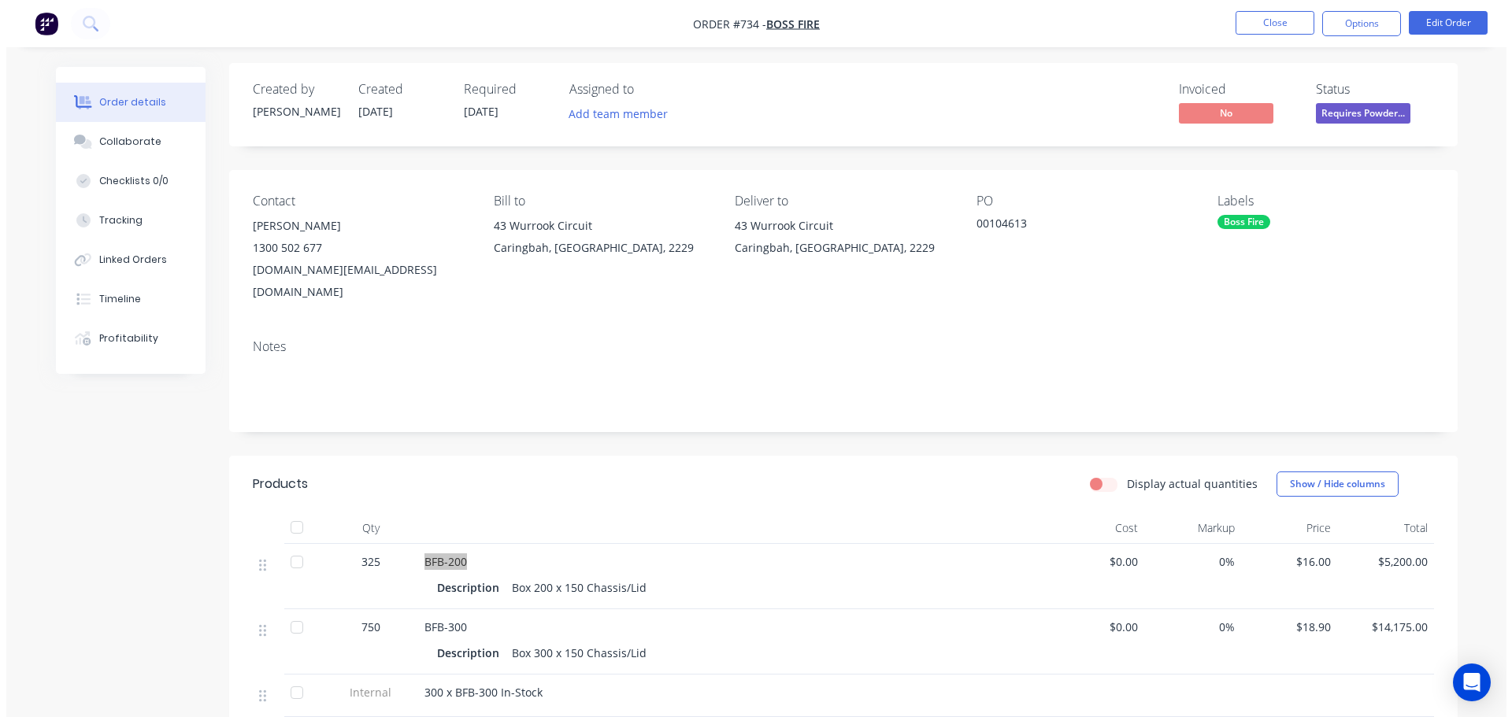
scroll to position [0, 0]
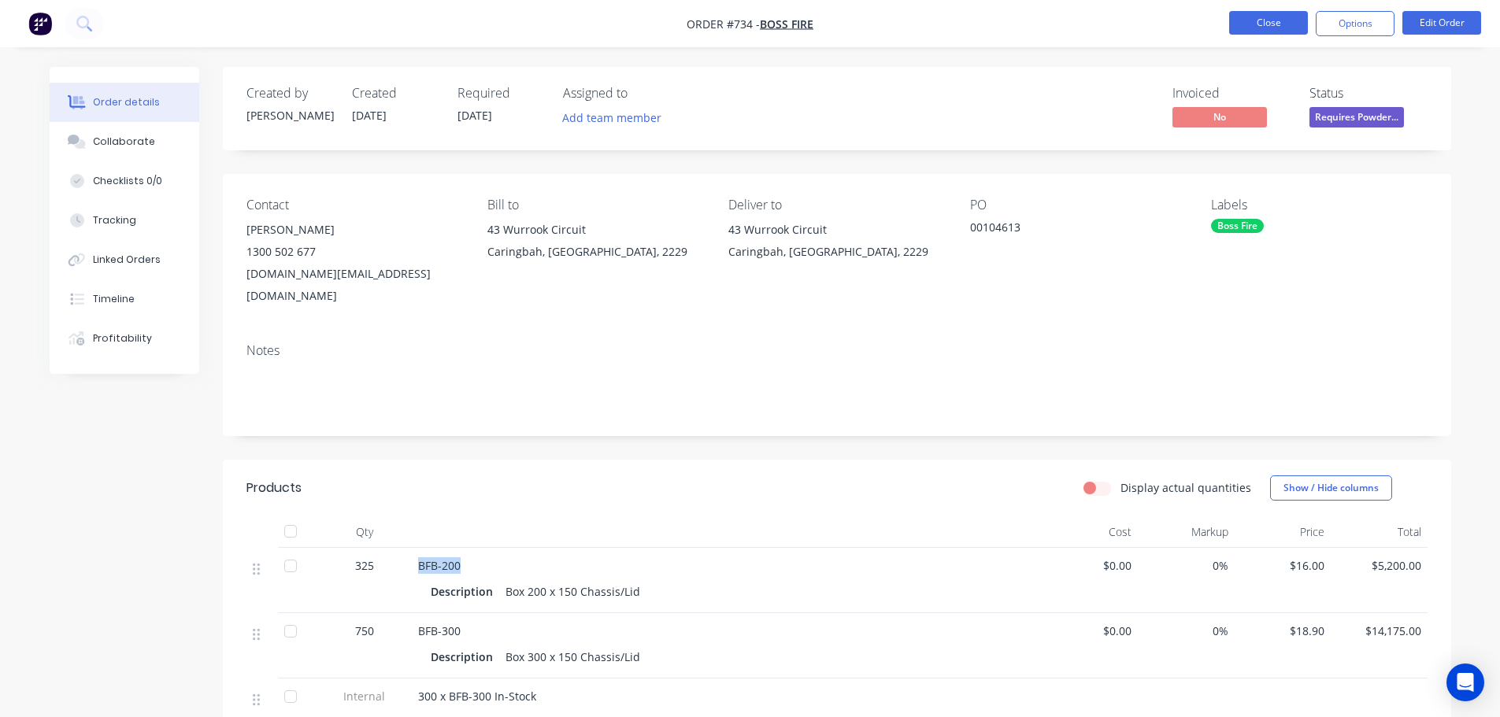
click at [1239, 19] on button "Close" at bounding box center [1268, 23] width 79 height 24
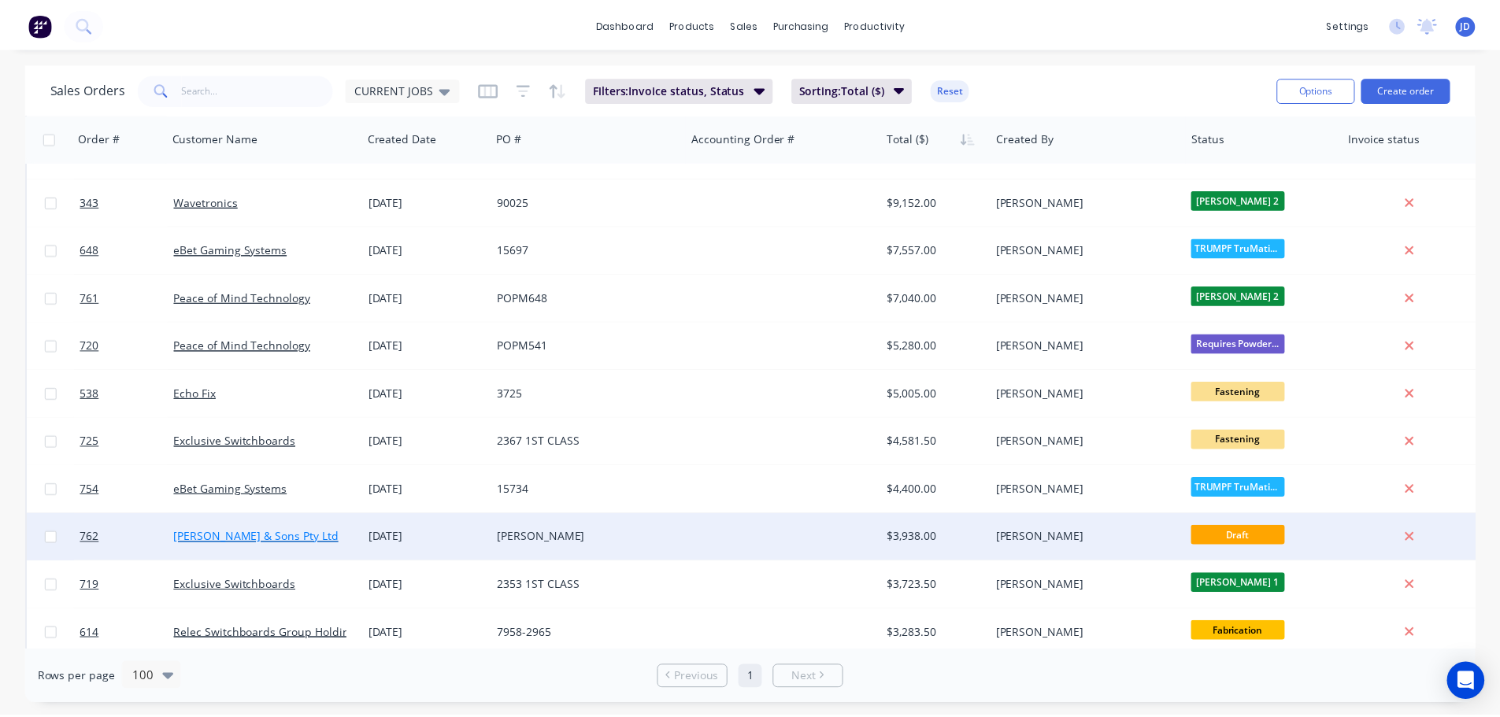
scroll to position [315, 0]
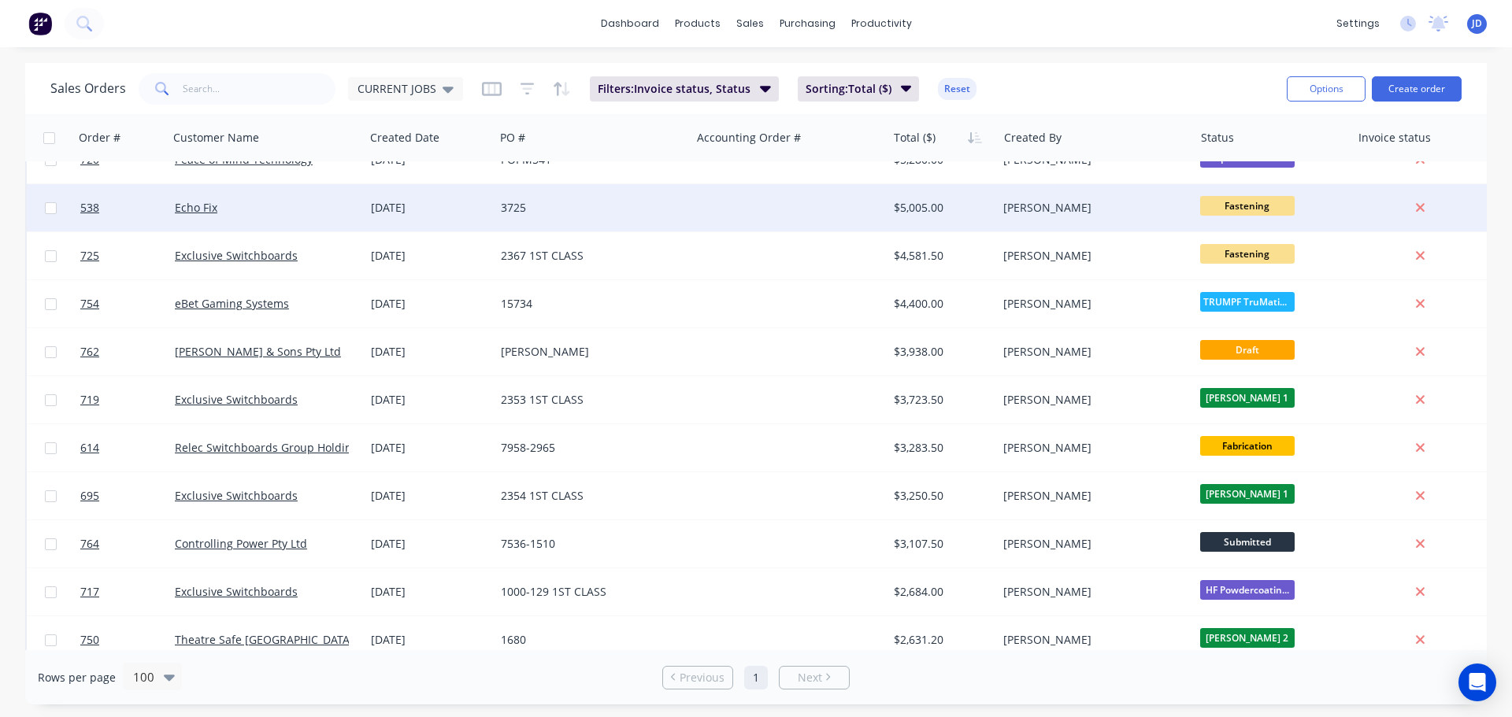
click at [298, 222] on div "Echo Fix" at bounding box center [266, 207] width 196 height 47
